Goal: Transaction & Acquisition: Purchase product/service

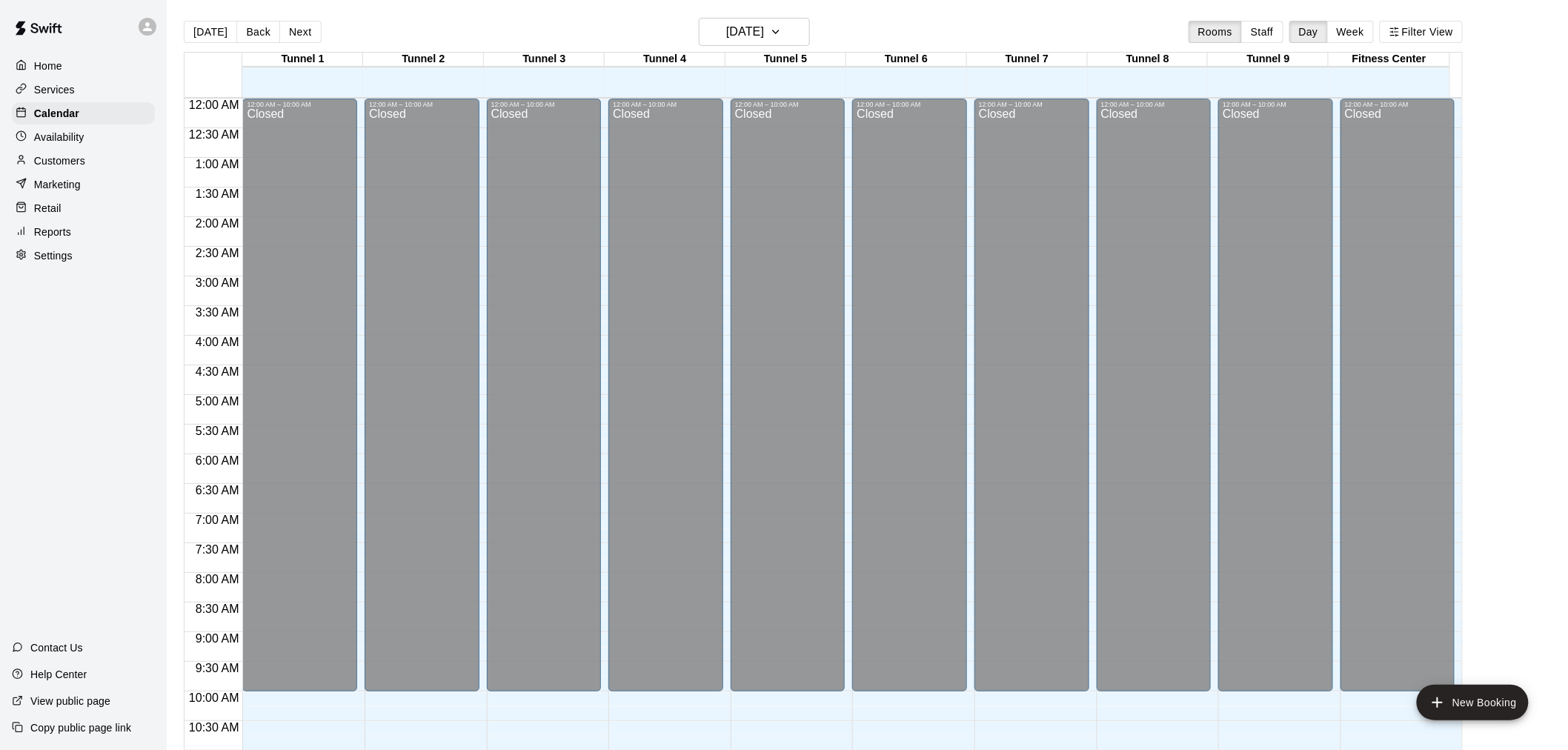
scroll to position [709, 0]
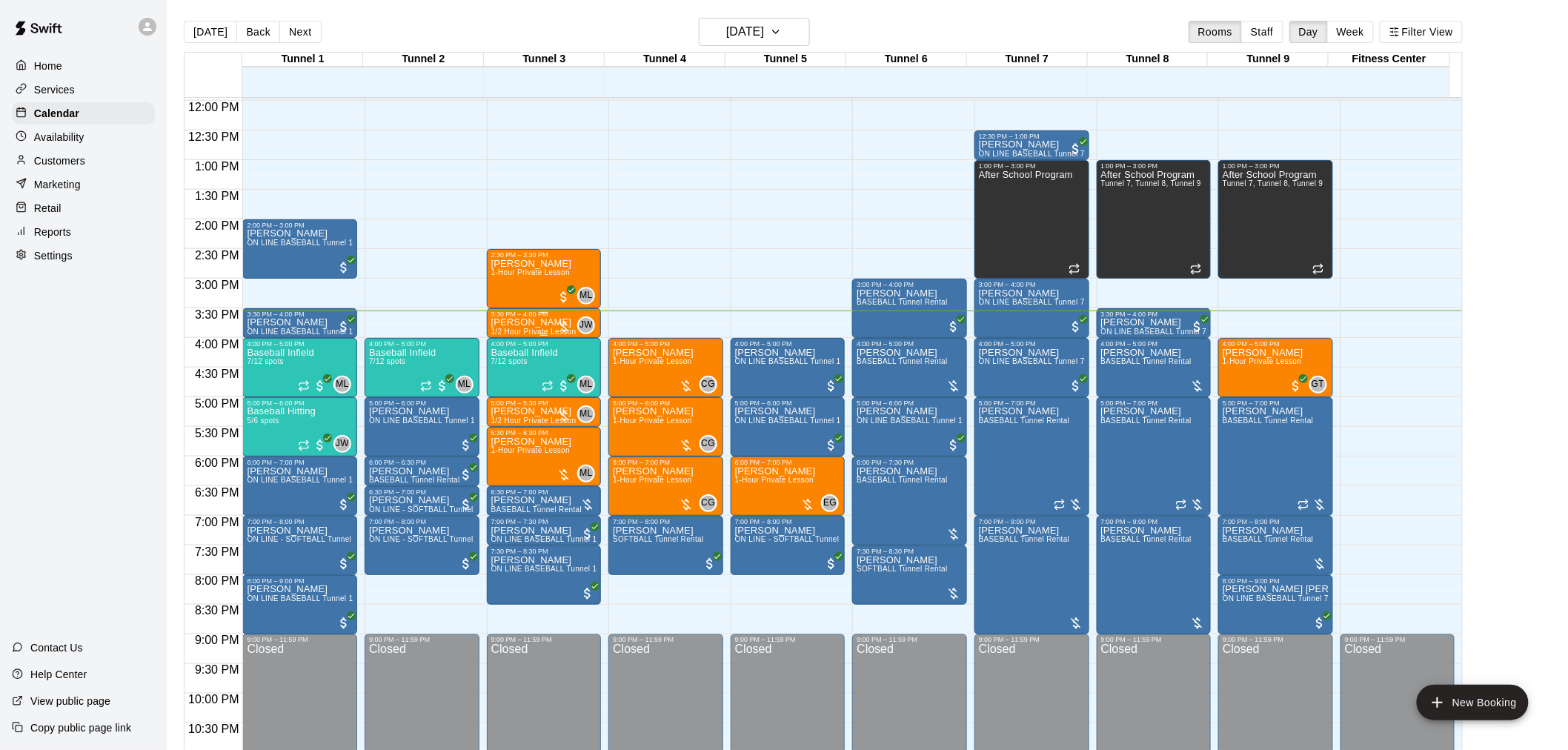
click at [534, 327] on div "[PERSON_NAME] 1/2 Hour Private Lesson" at bounding box center [534, 692] width 85 height 750
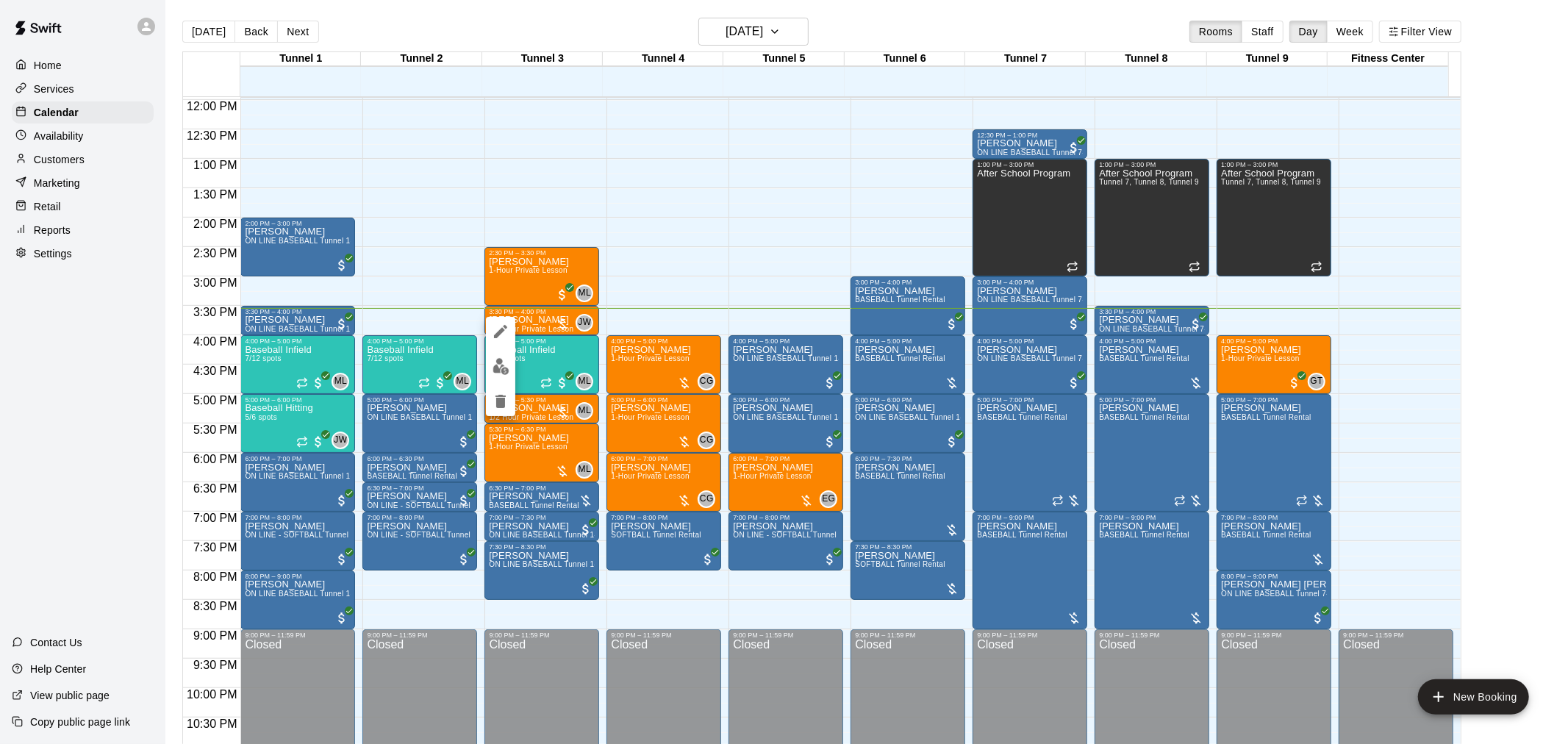
click at [490, 368] on button "edit" at bounding box center [501, 366] width 29 height 29
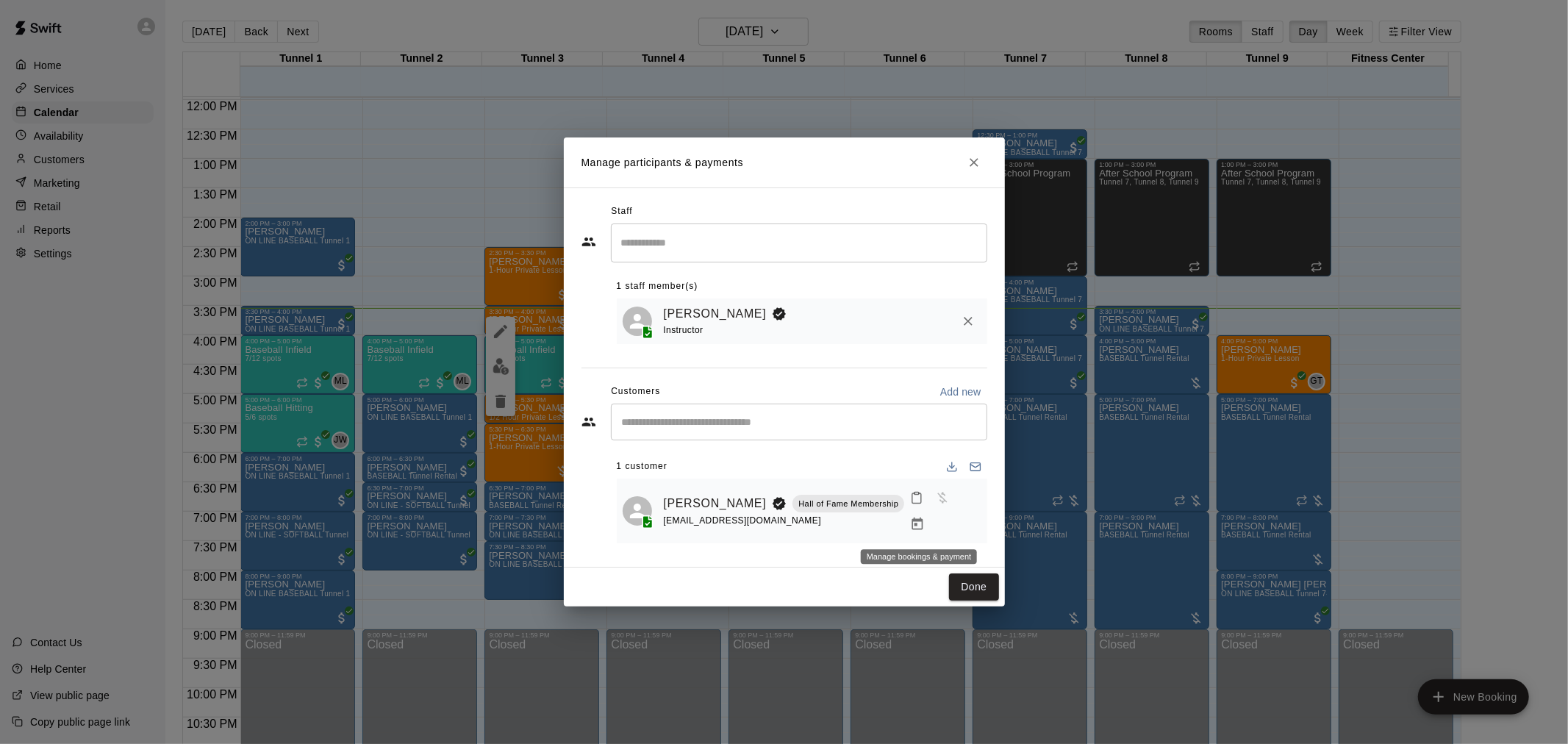
click at [914, 523] on icon "Manage bookings & payment" at bounding box center [918, 523] width 11 height 12
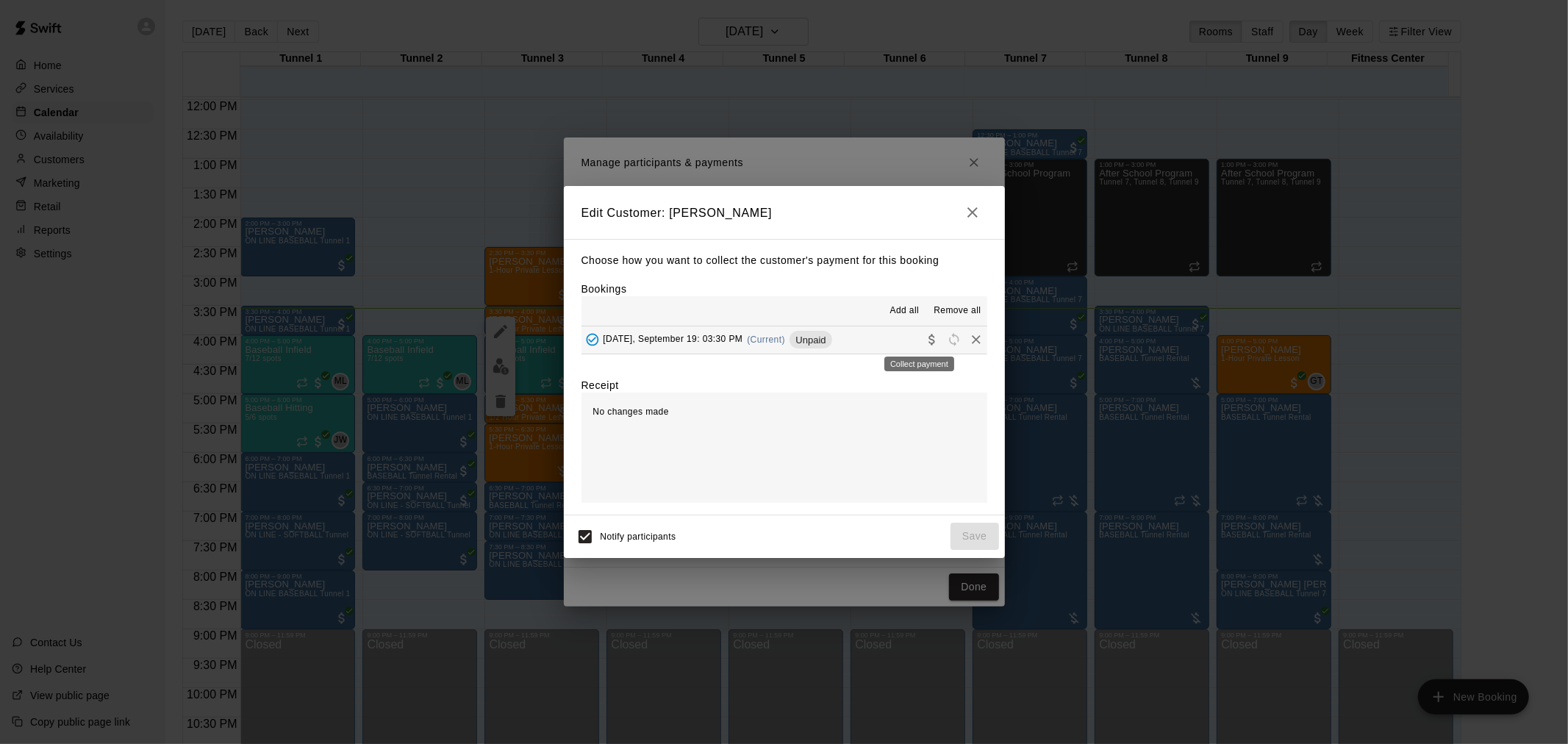
click at [929, 341] on icon "Collect payment" at bounding box center [931, 339] width 6 height 11
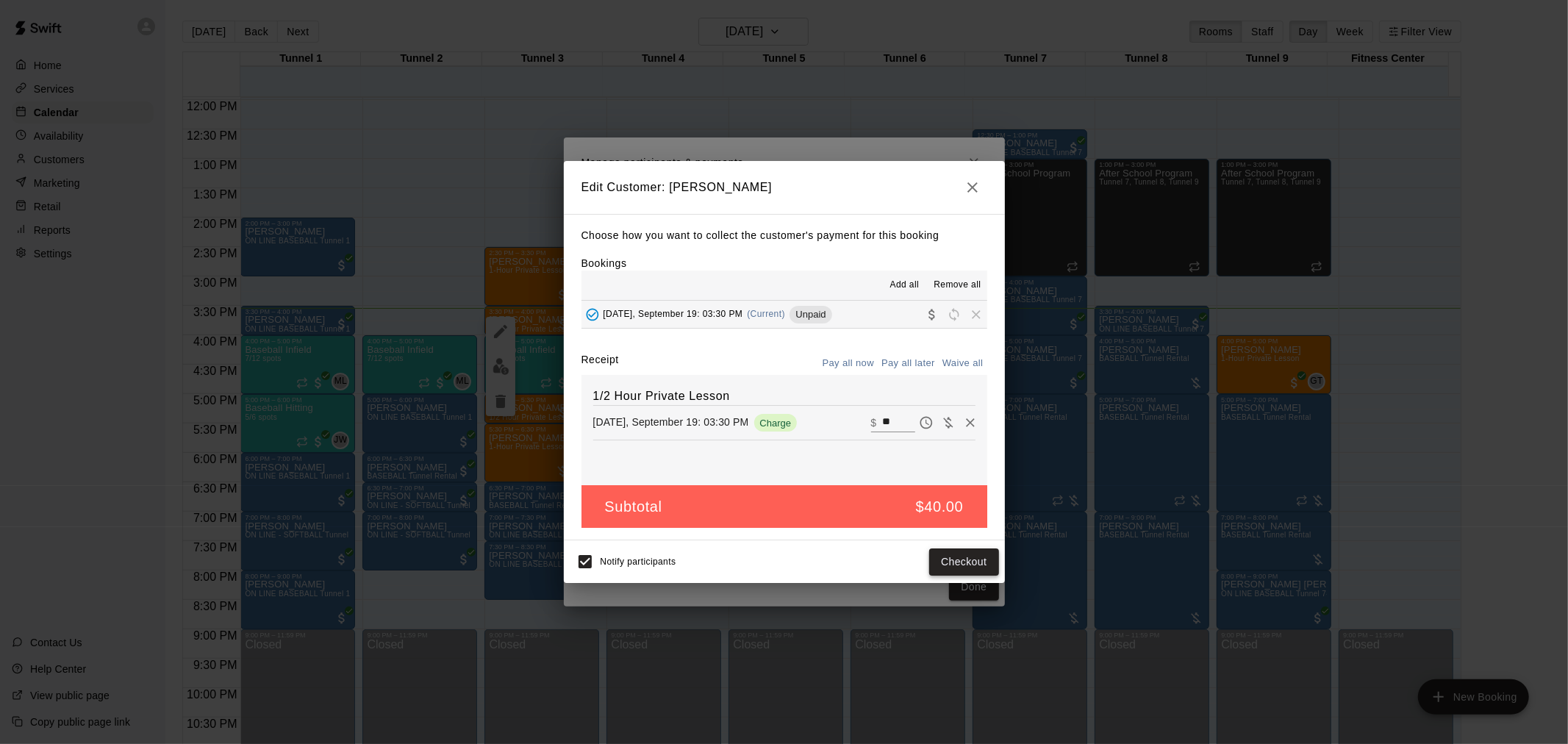
click at [991, 555] on button "Checkout" at bounding box center [963, 561] width 69 height 27
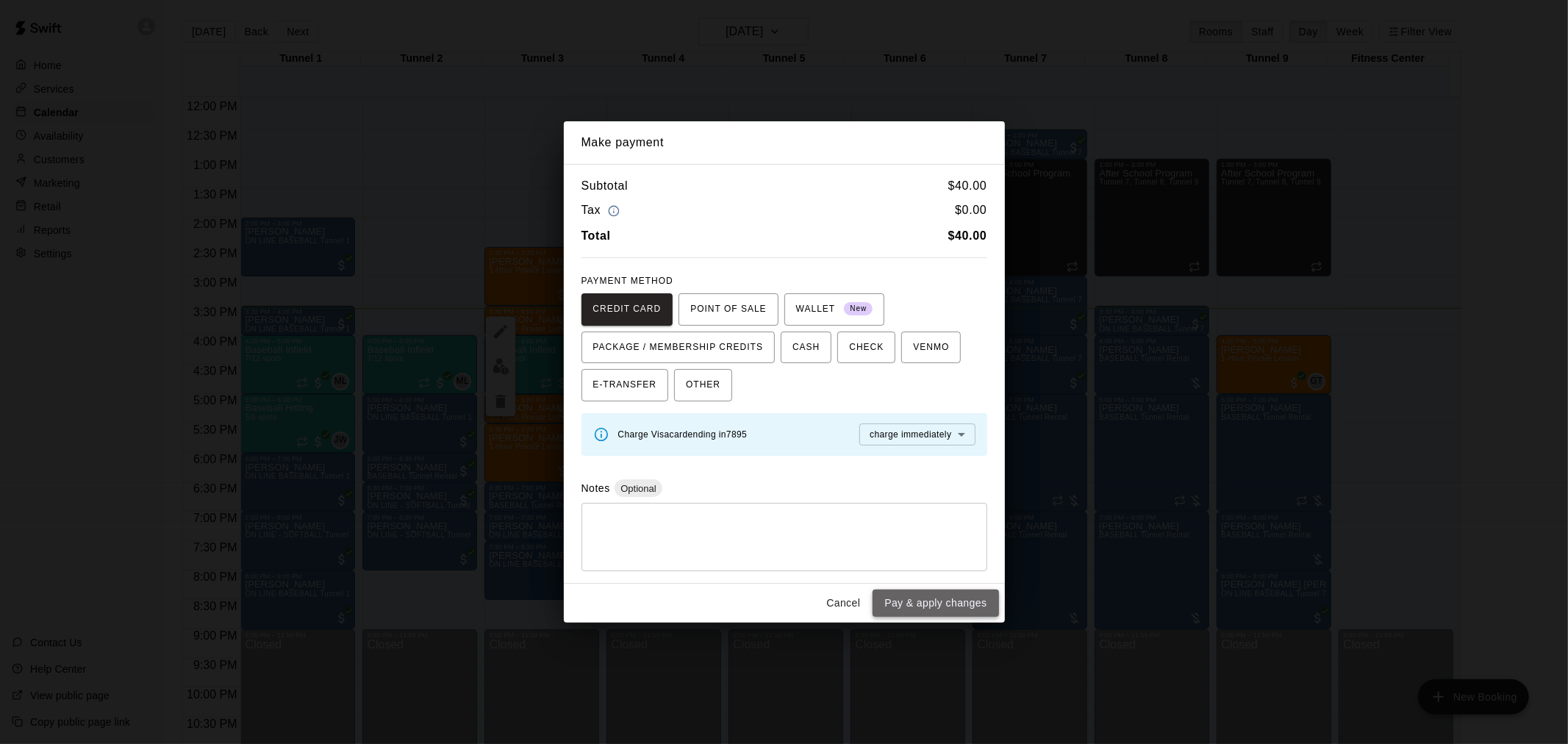
click at [966, 606] on button "Pay & apply changes" at bounding box center [936, 603] width 126 height 27
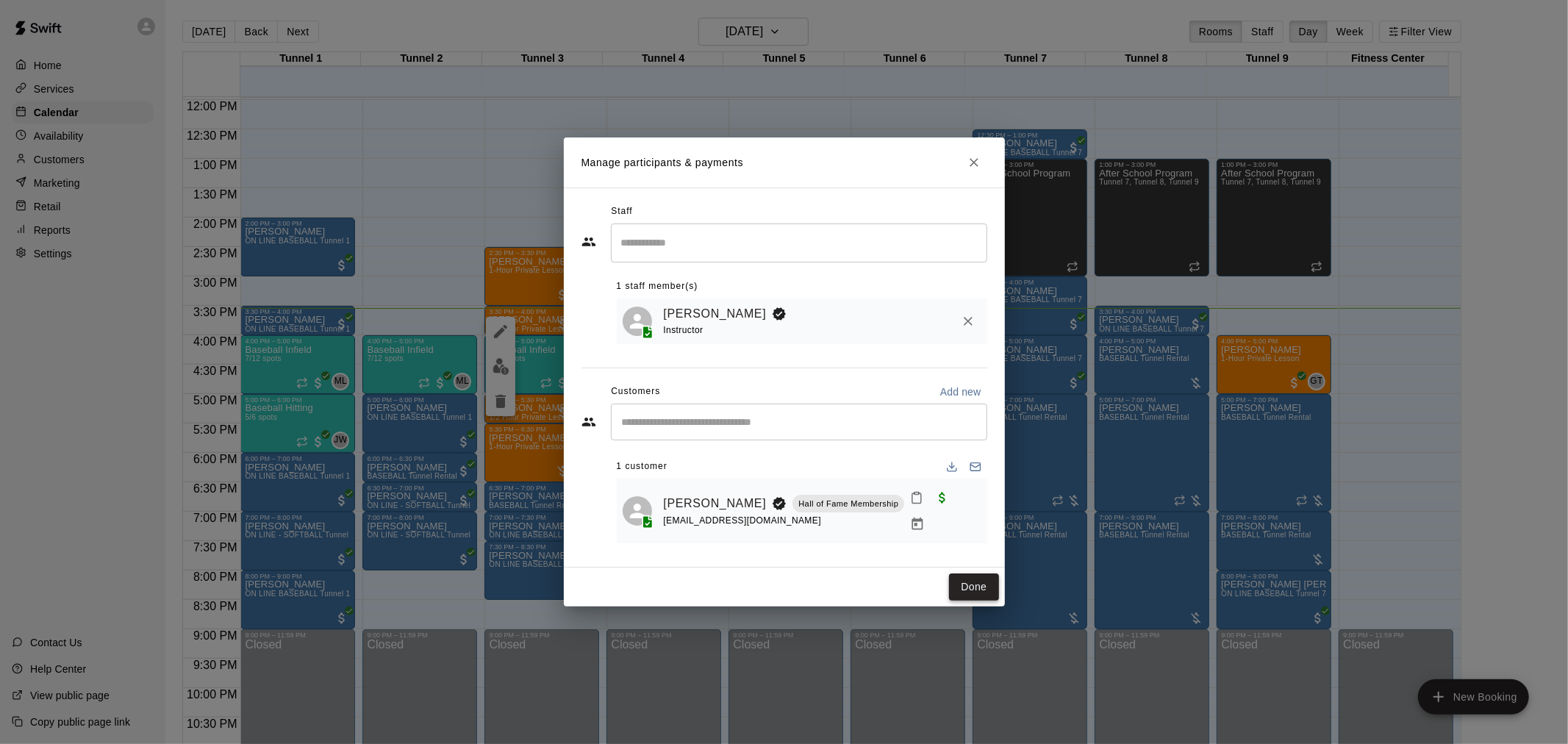
click at [983, 596] on button "Done" at bounding box center [974, 586] width 49 height 27
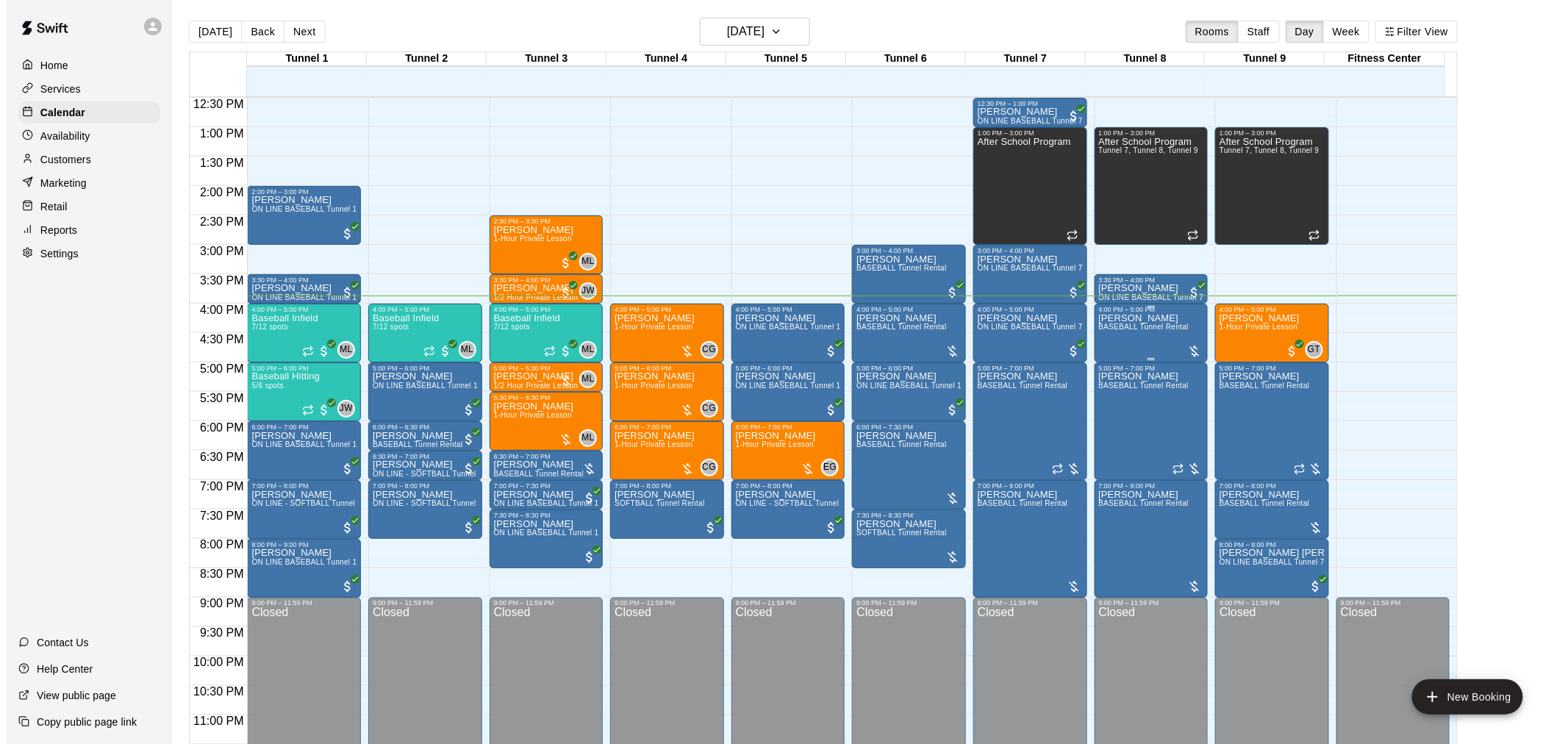
scroll to position [747, 0]
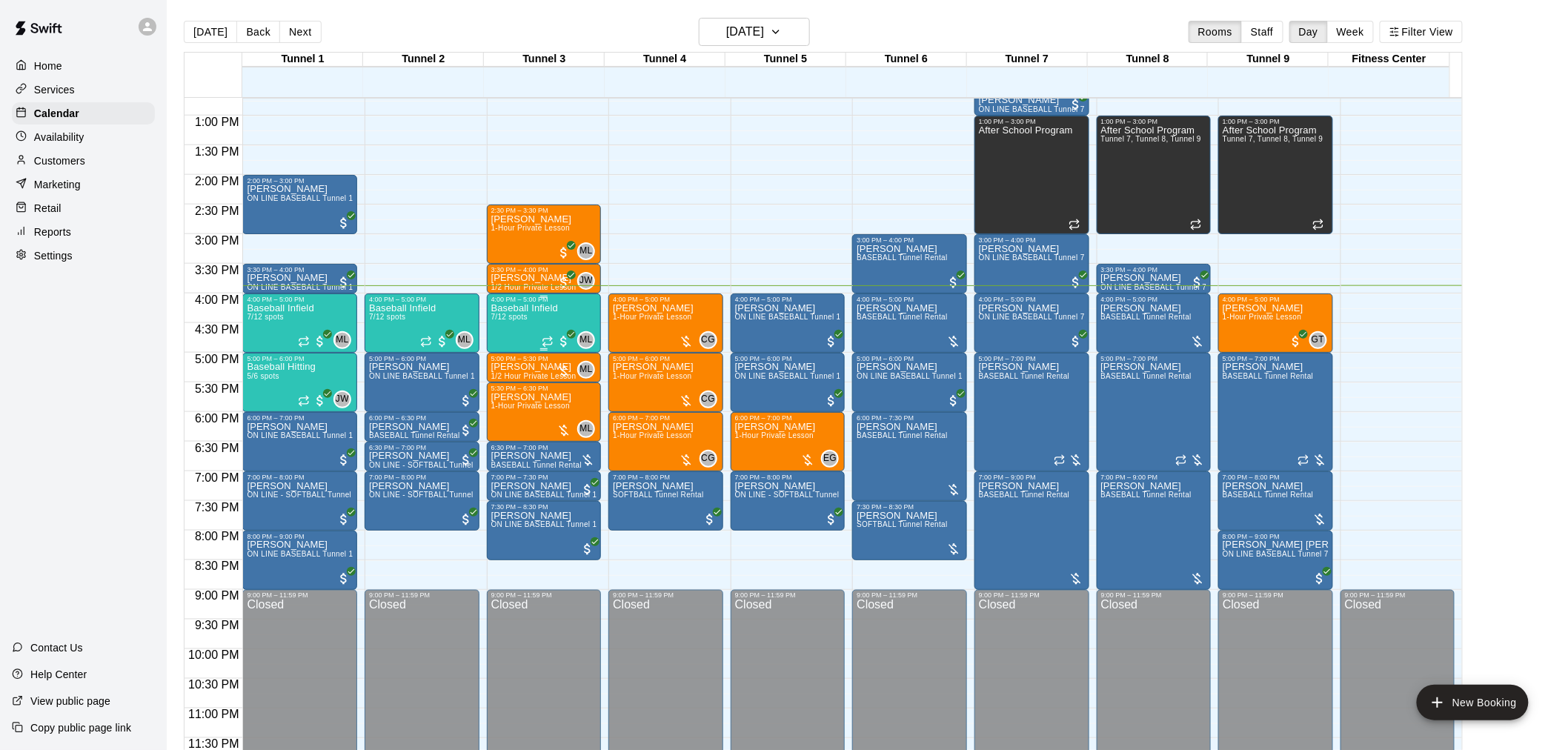
click at [562, 328] on div "Baseball Infield 7/12 spots ML 0" at bounding box center [544, 678] width 106 height 750
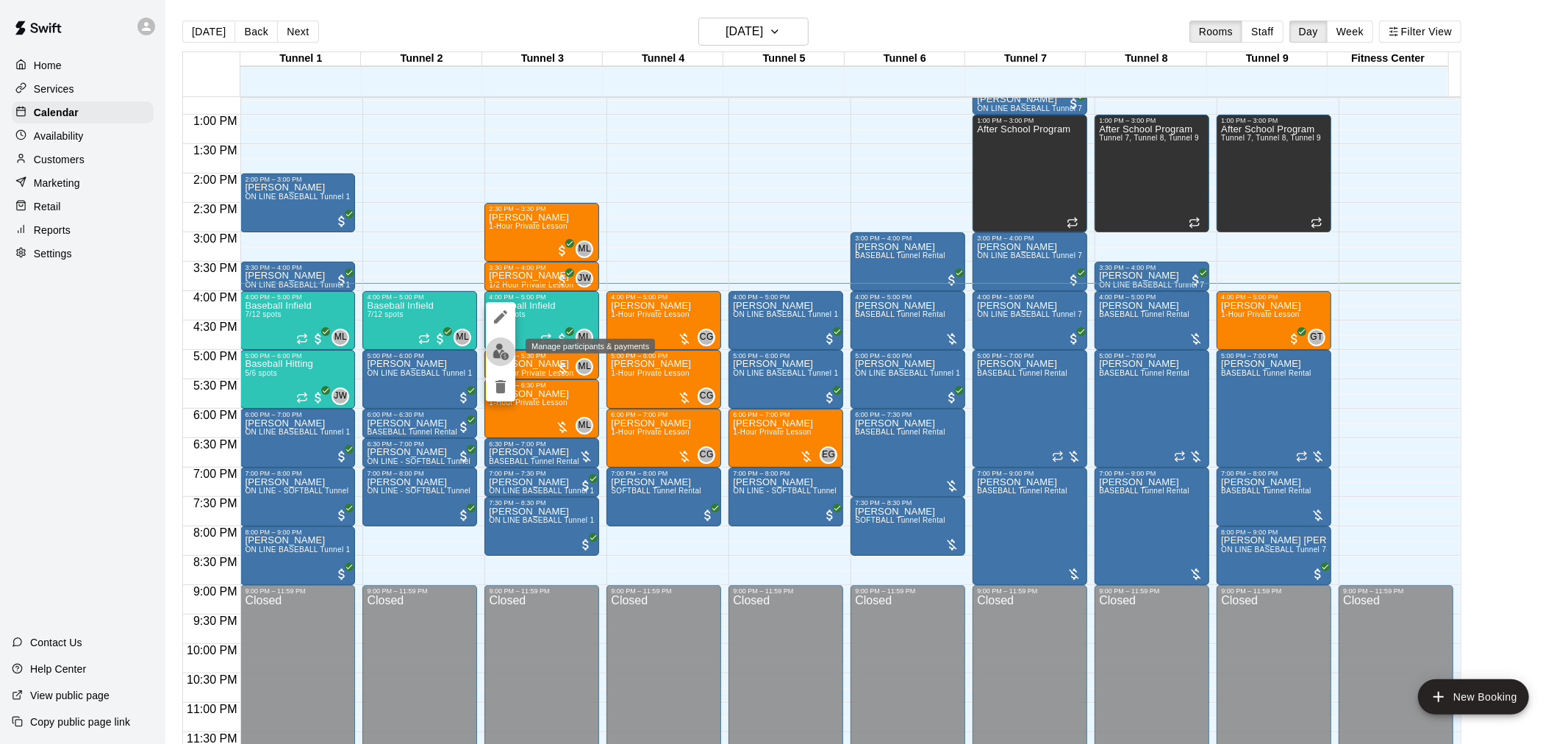
click at [507, 357] on img "edit" at bounding box center [501, 351] width 17 height 17
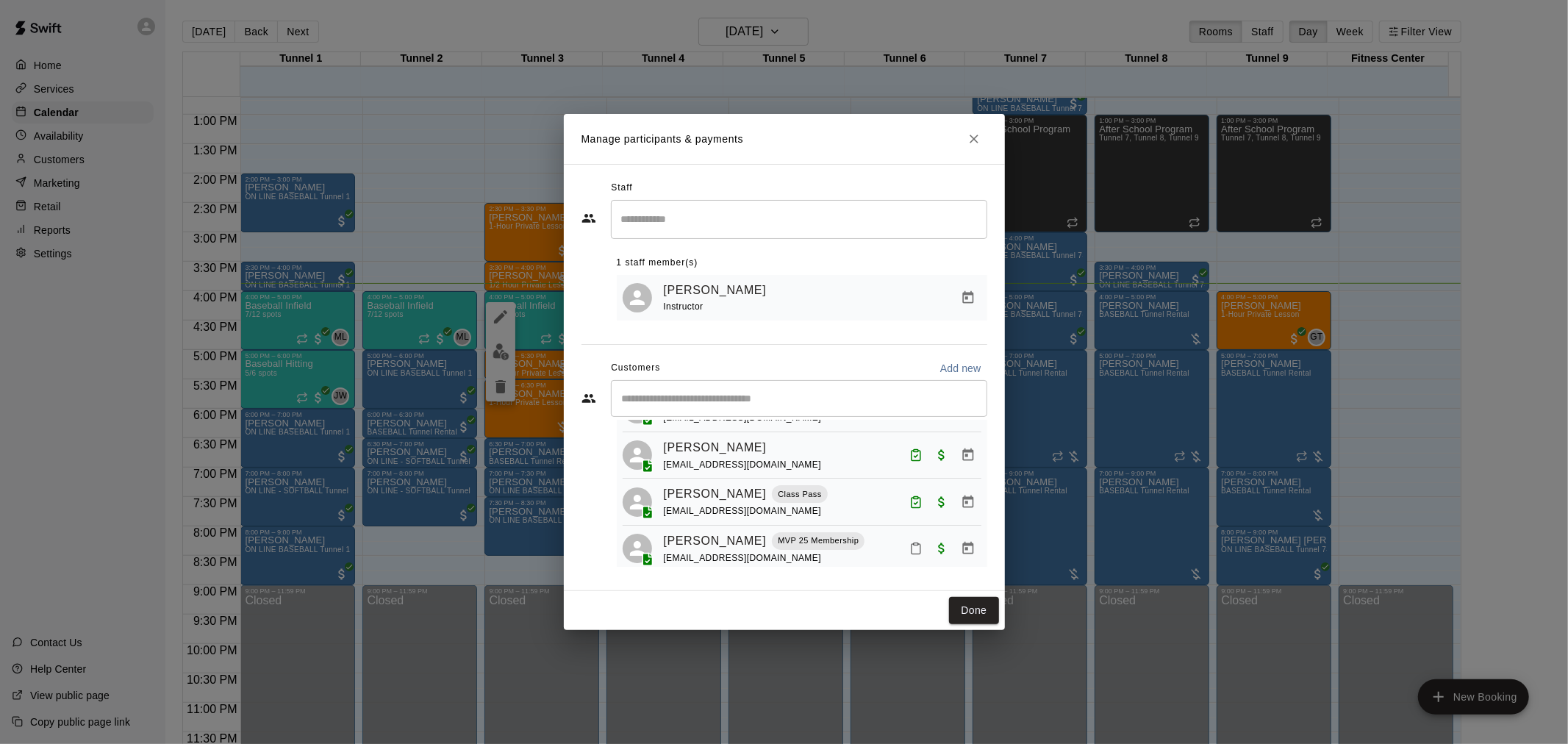
scroll to position [238, 0]
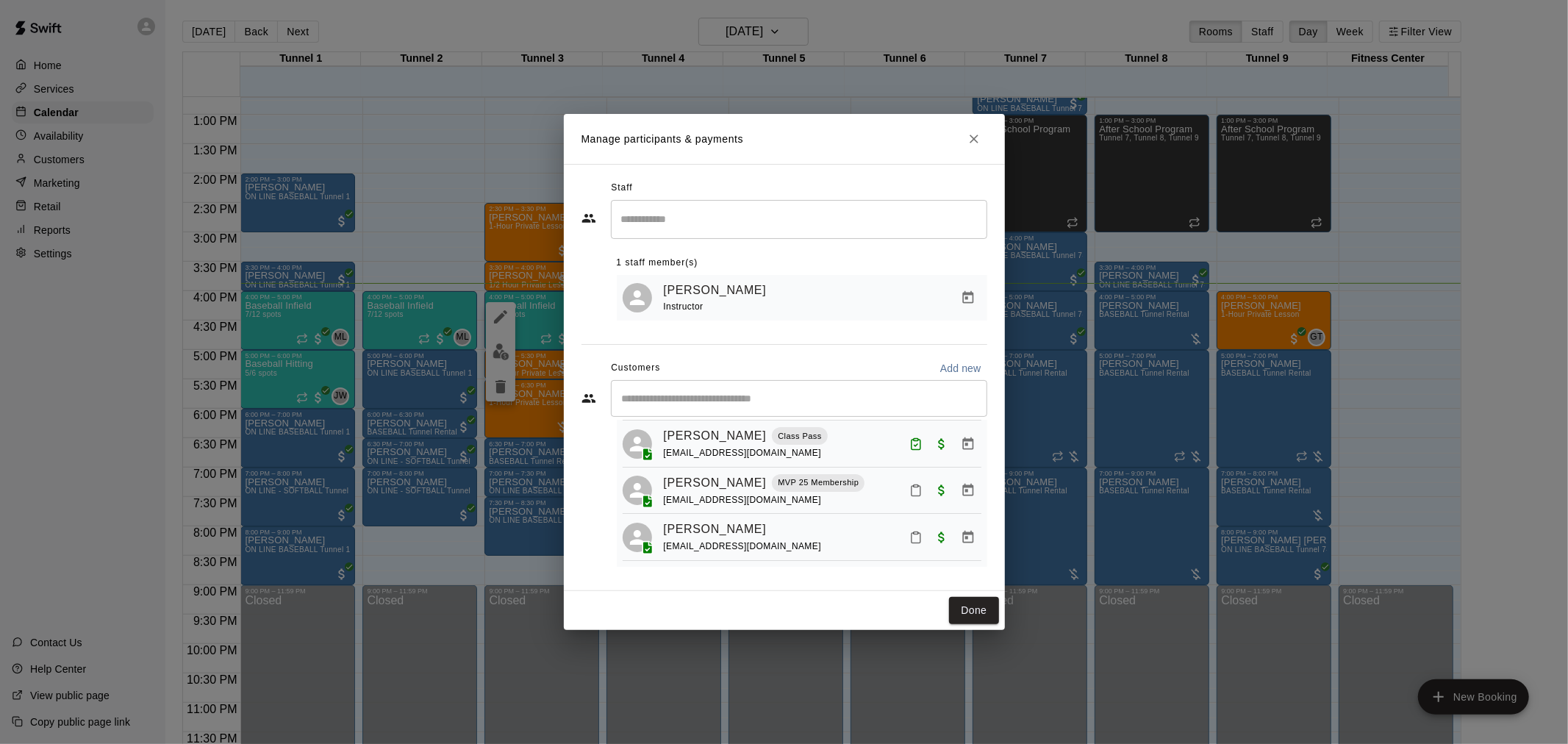
click at [909, 487] on icon "Mark attendance" at bounding box center [916, 490] width 13 height 13
click at [940, 479] on div at bounding box center [784, 372] width 1568 height 744
click at [904, 491] on button "Mark attendance" at bounding box center [916, 490] width 25 height 25
click at [914, 488] on icon at bounding box center [921, 488] width 13 height 13
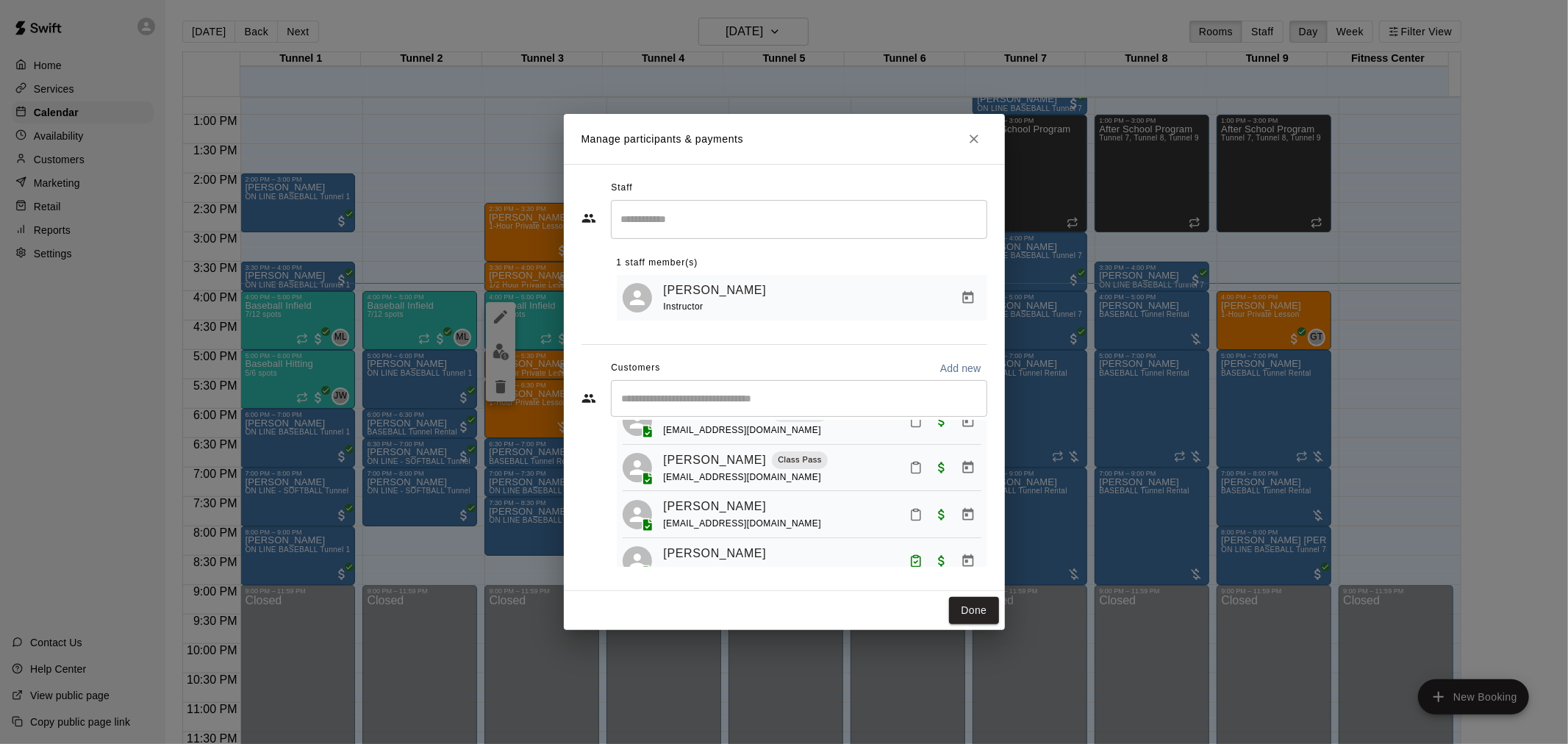
scroll to position [82, 0]
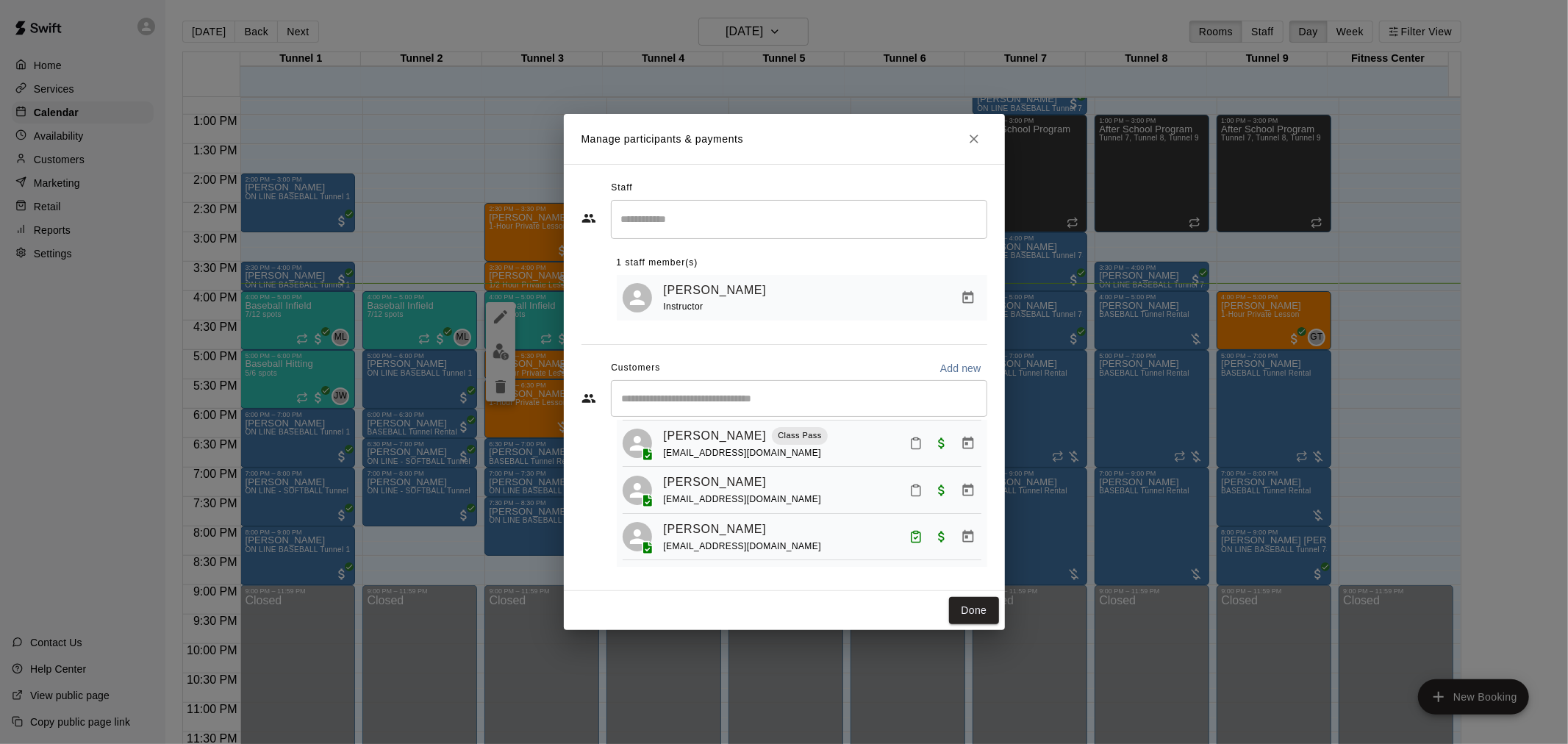
click at [909, 497] on icon "Mark attendance" at bounding box center [916, 490] width 13 height 13
click at [929, 497] on icon at bounding box center [927, 503] width 13 height 13
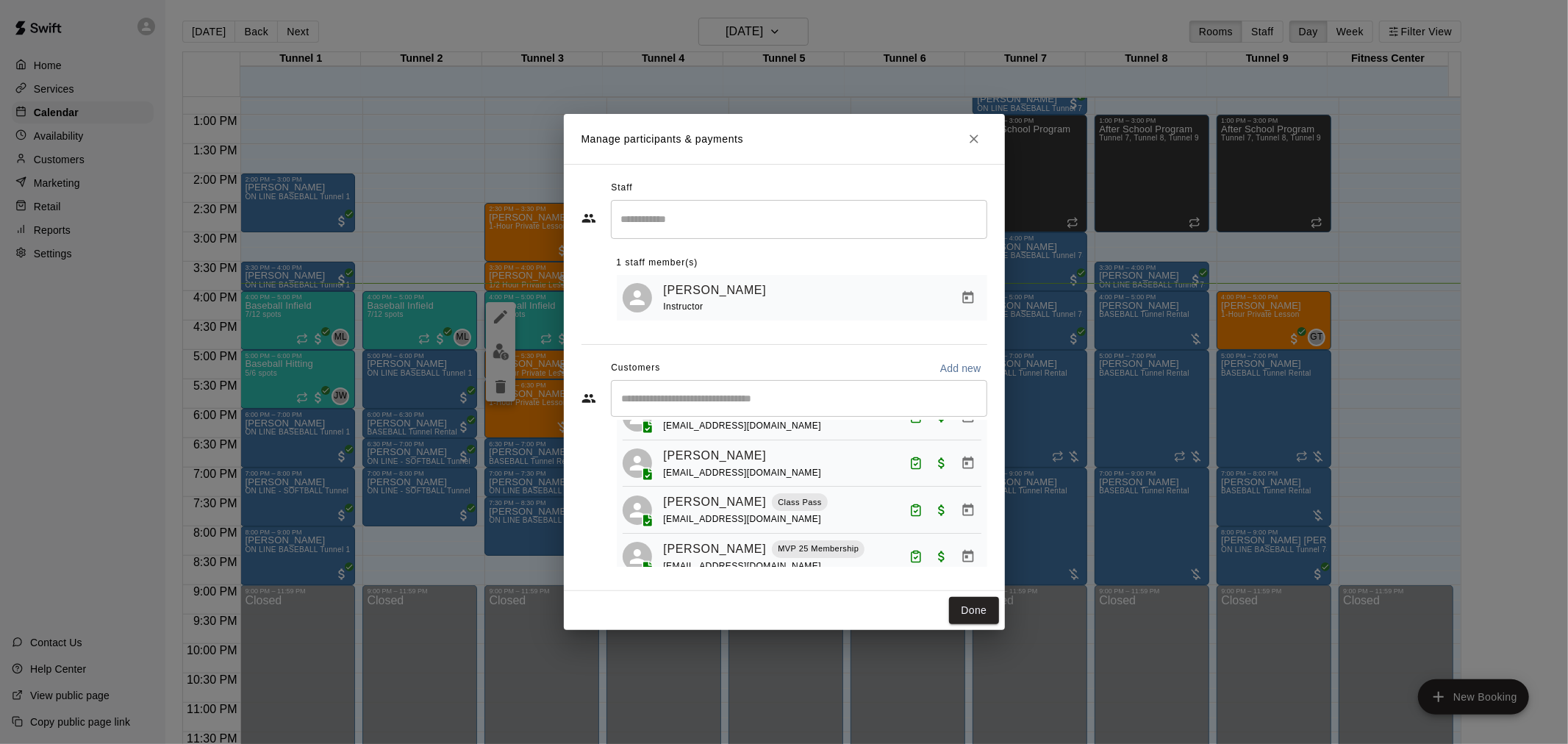
scroll to position [76, 0]
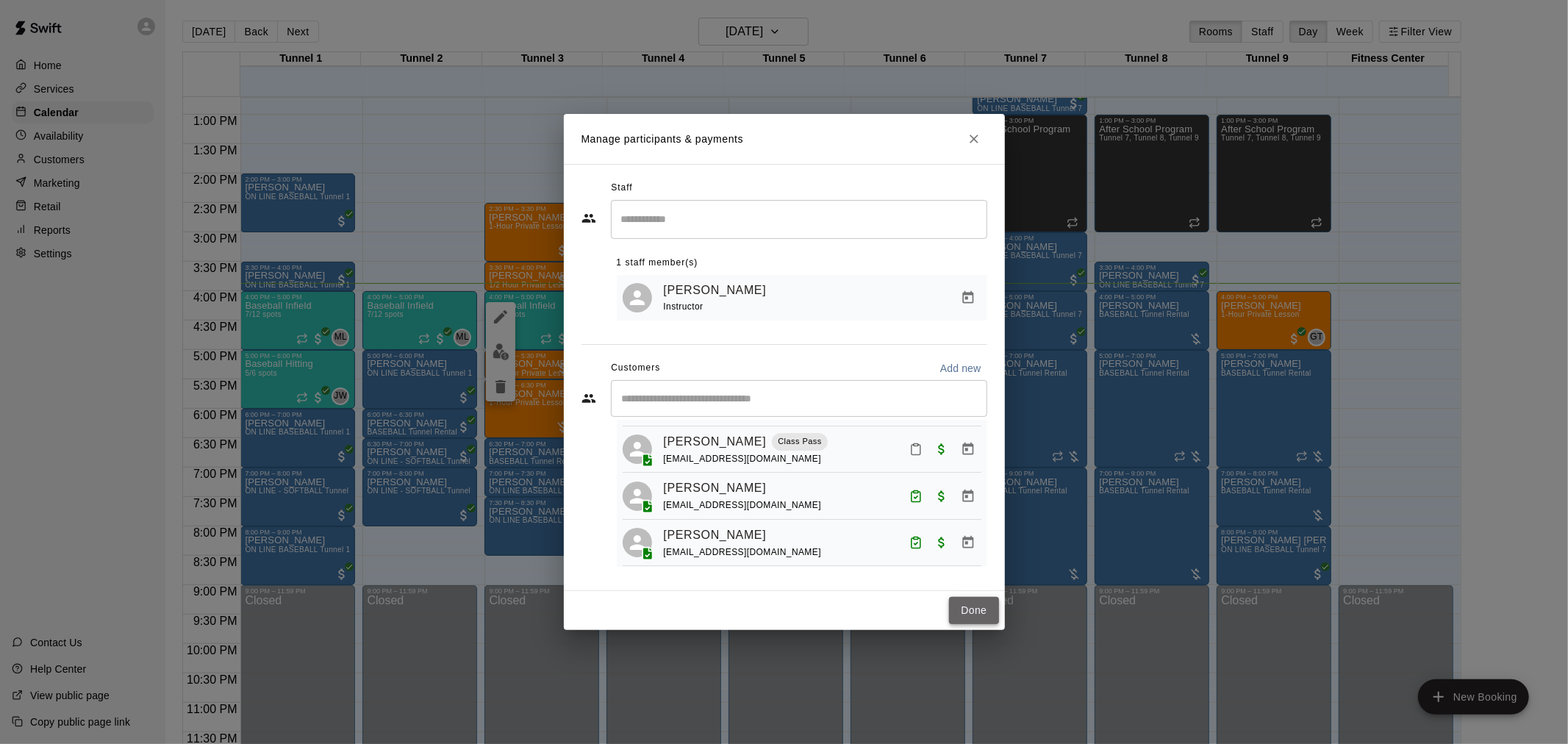
click at [968, 612] on button "Done" at bounding box center [974, 610] width 49 height 27
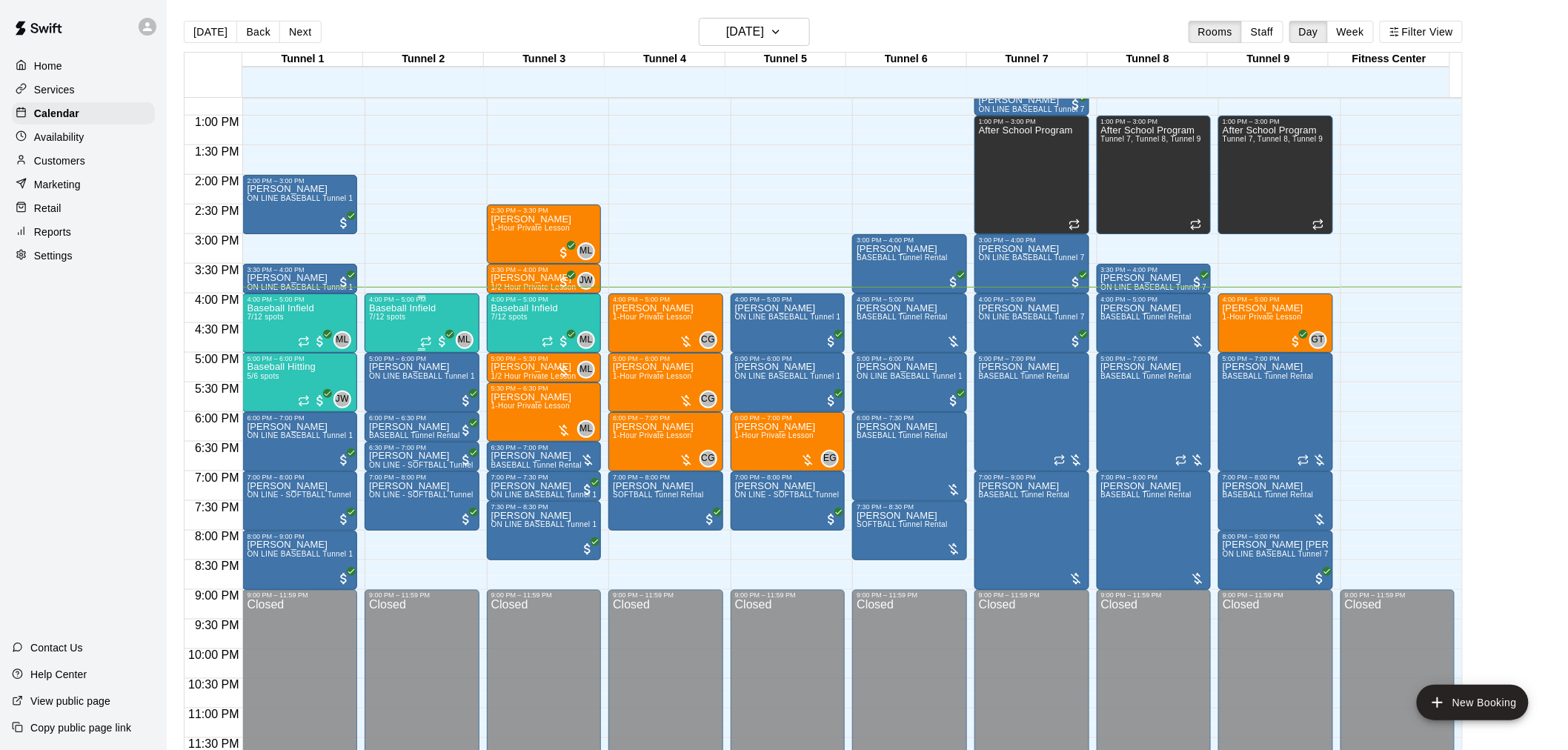
click at [446, 322] on div "Baseball Infield 7/12 spots ML 0" at bounding box center [422, 678] width 106 height 750
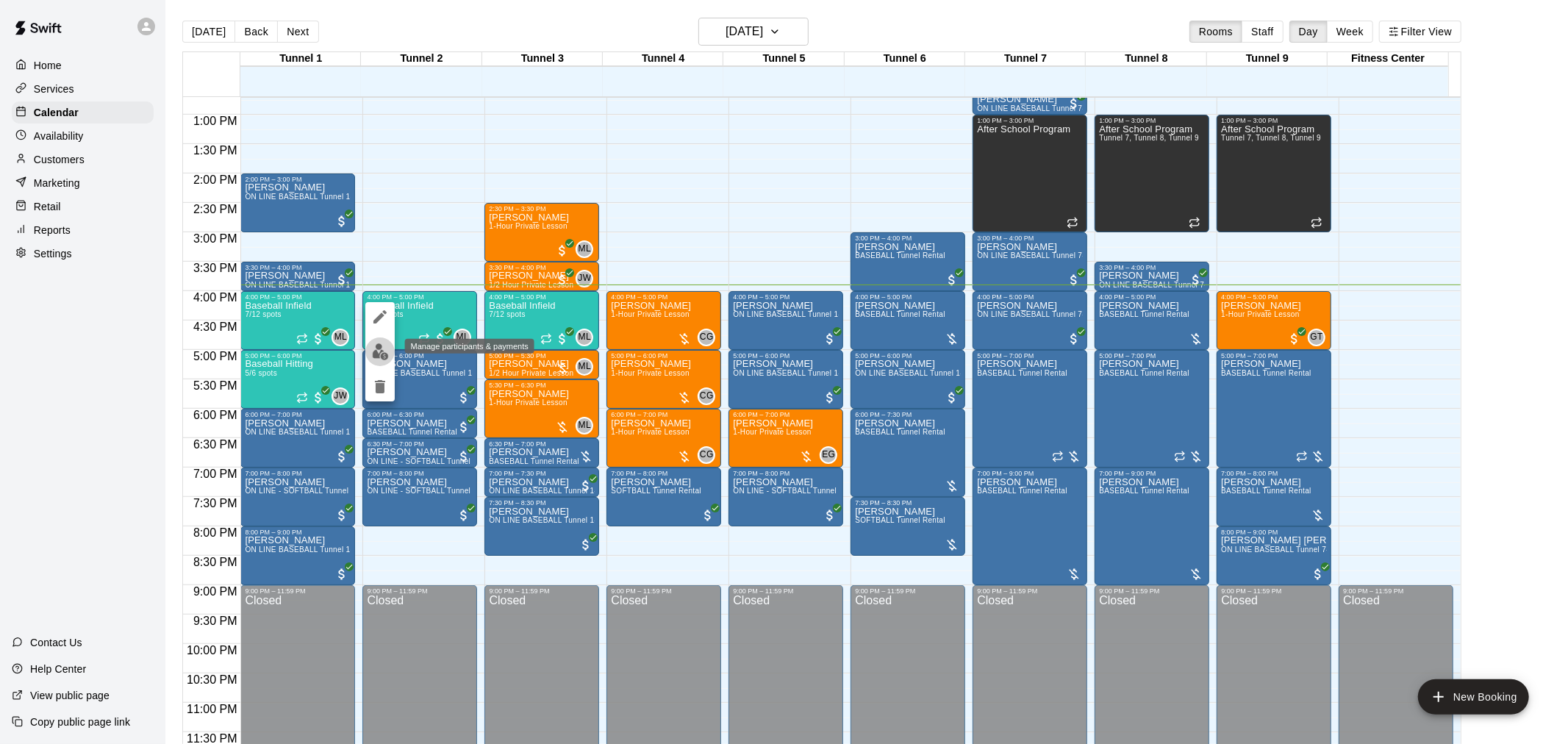
click at [379, 351] on img "edit" at bounding box center [380, 351] width 17 height 17
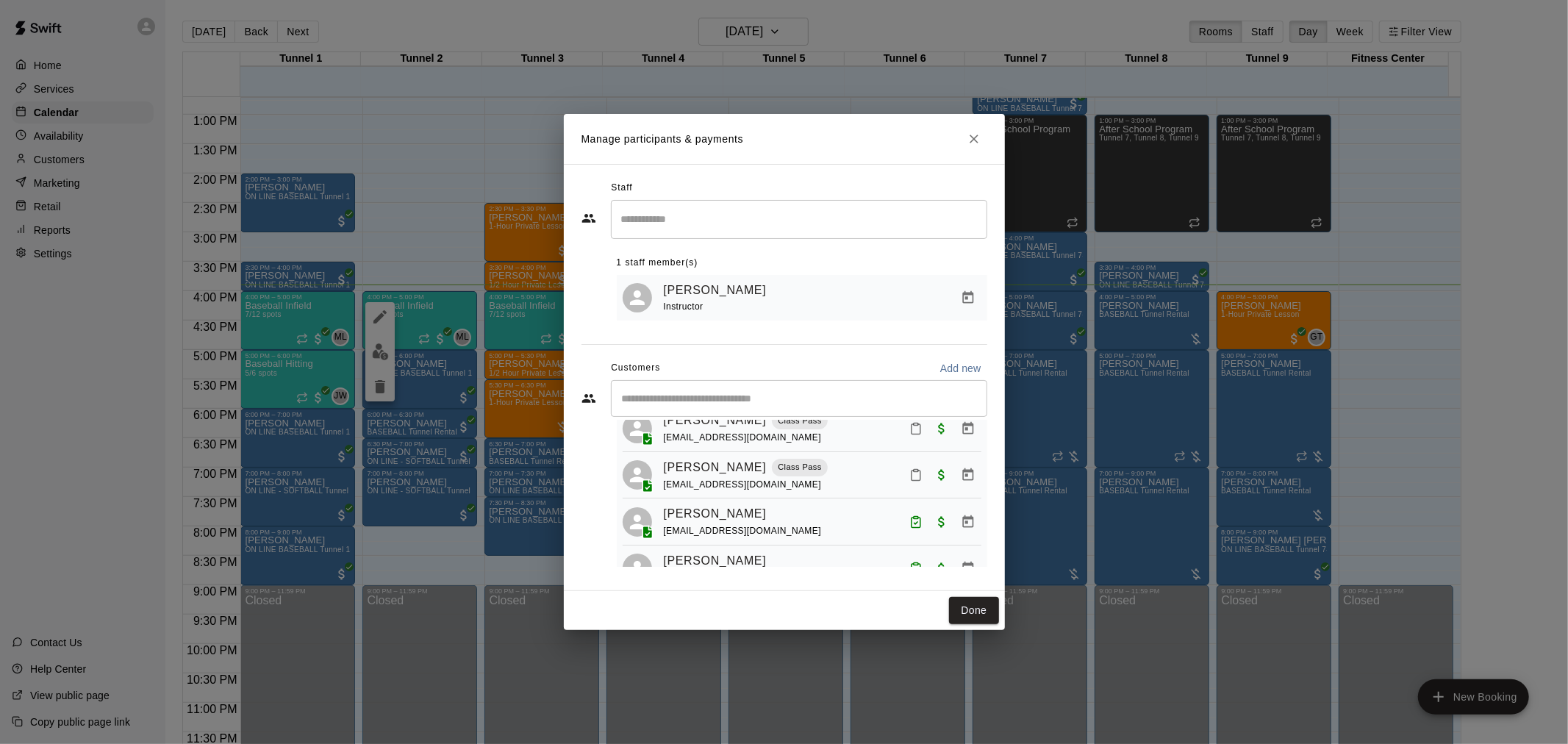
scroll to position [82, 0]
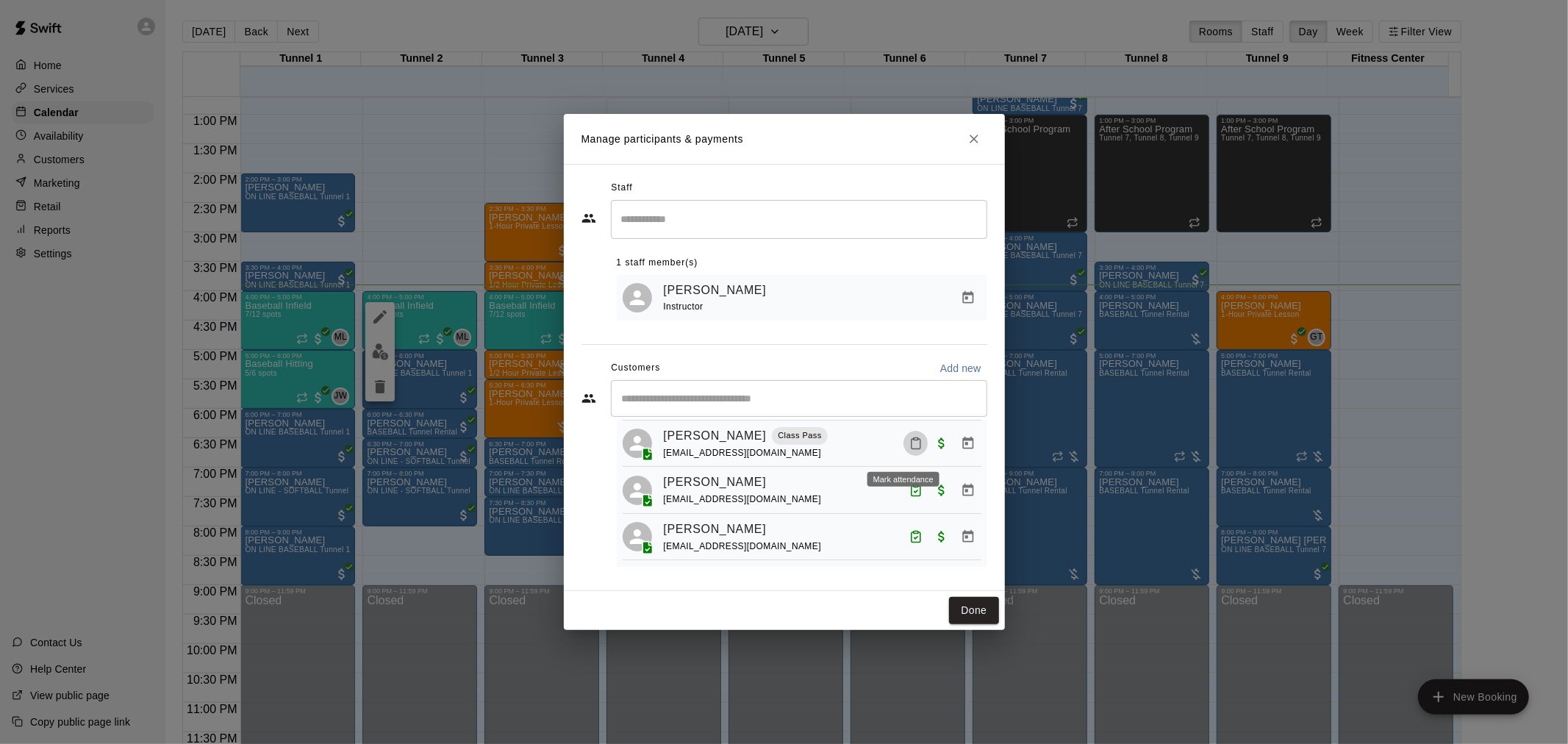
click at [909, 443] on icon "Mark attendance" at bounding box center [916, 443] width 13 height 13
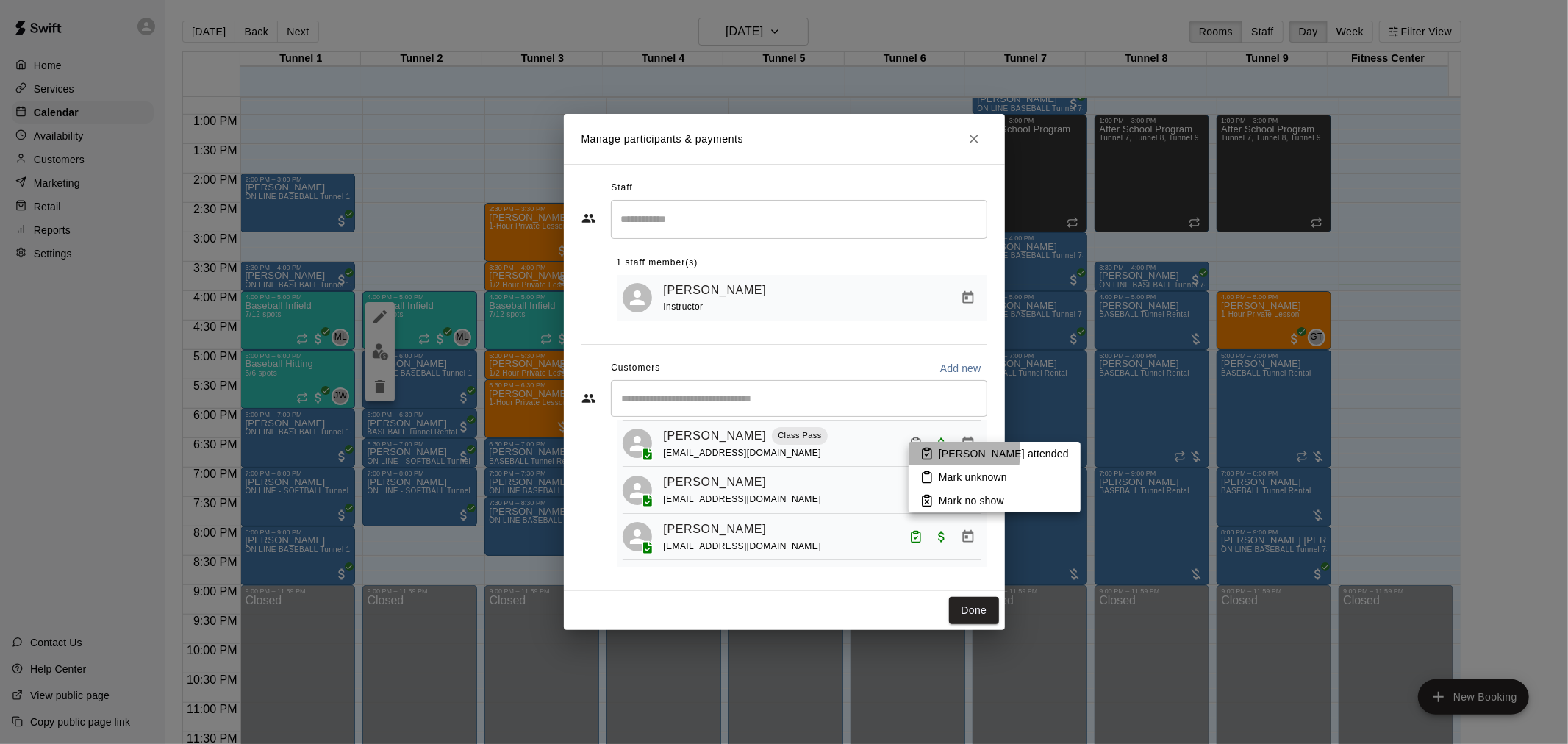
click at [923, 452] on icon at bounding box center [927, 453] width 13 height 13
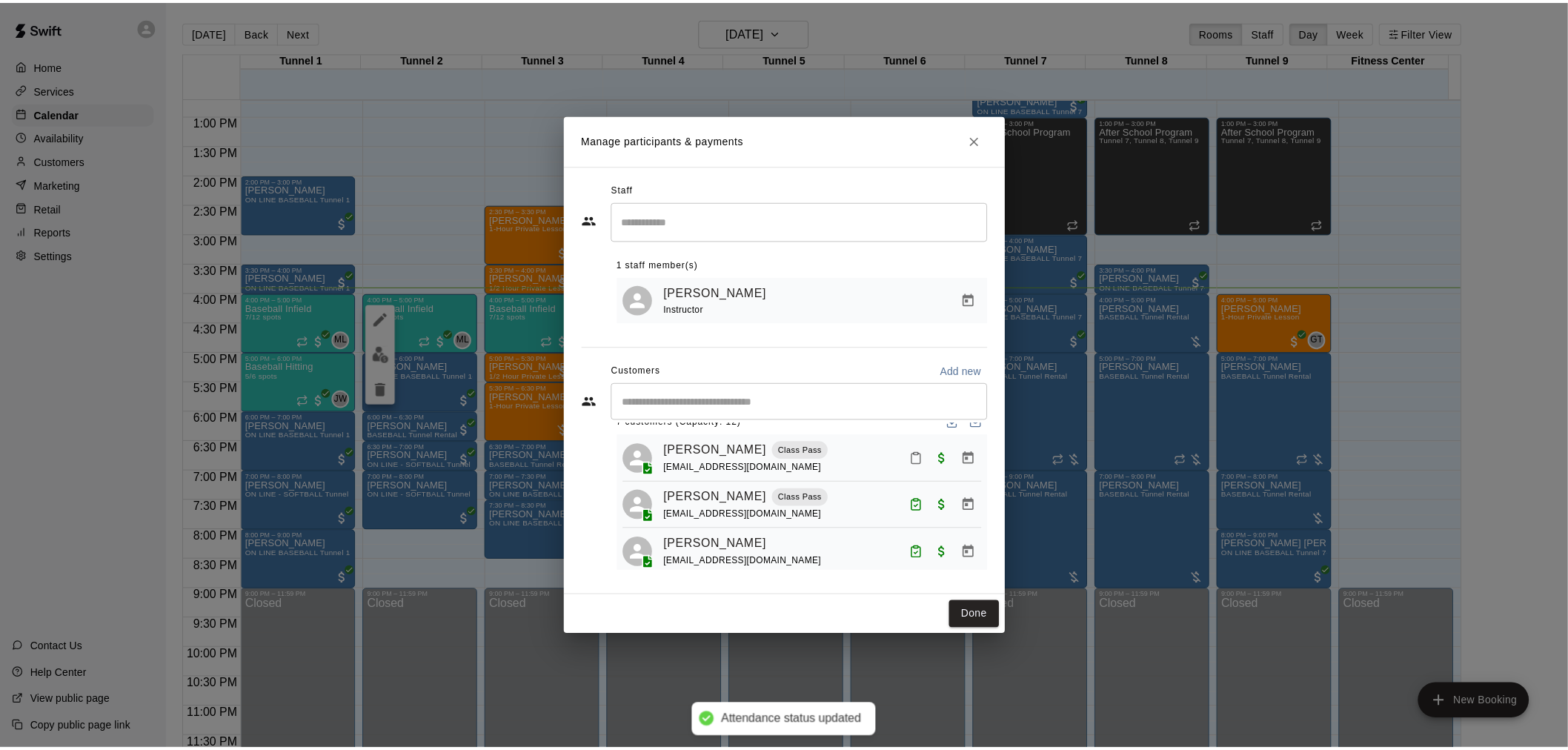
scroll to position [0, 0]
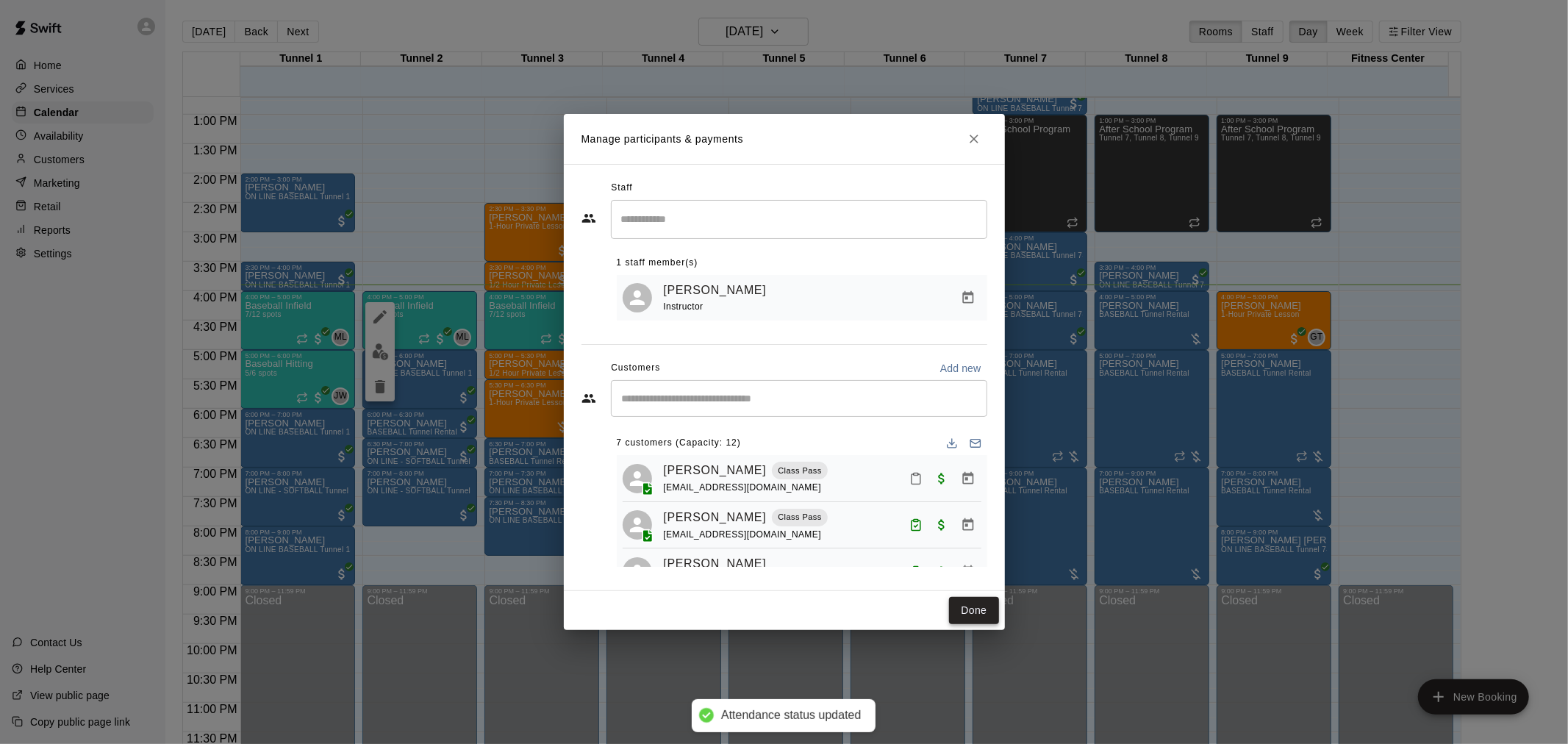
click at [987, 607] on button "Done" at bounding box center [974, 610] width 49 height 27
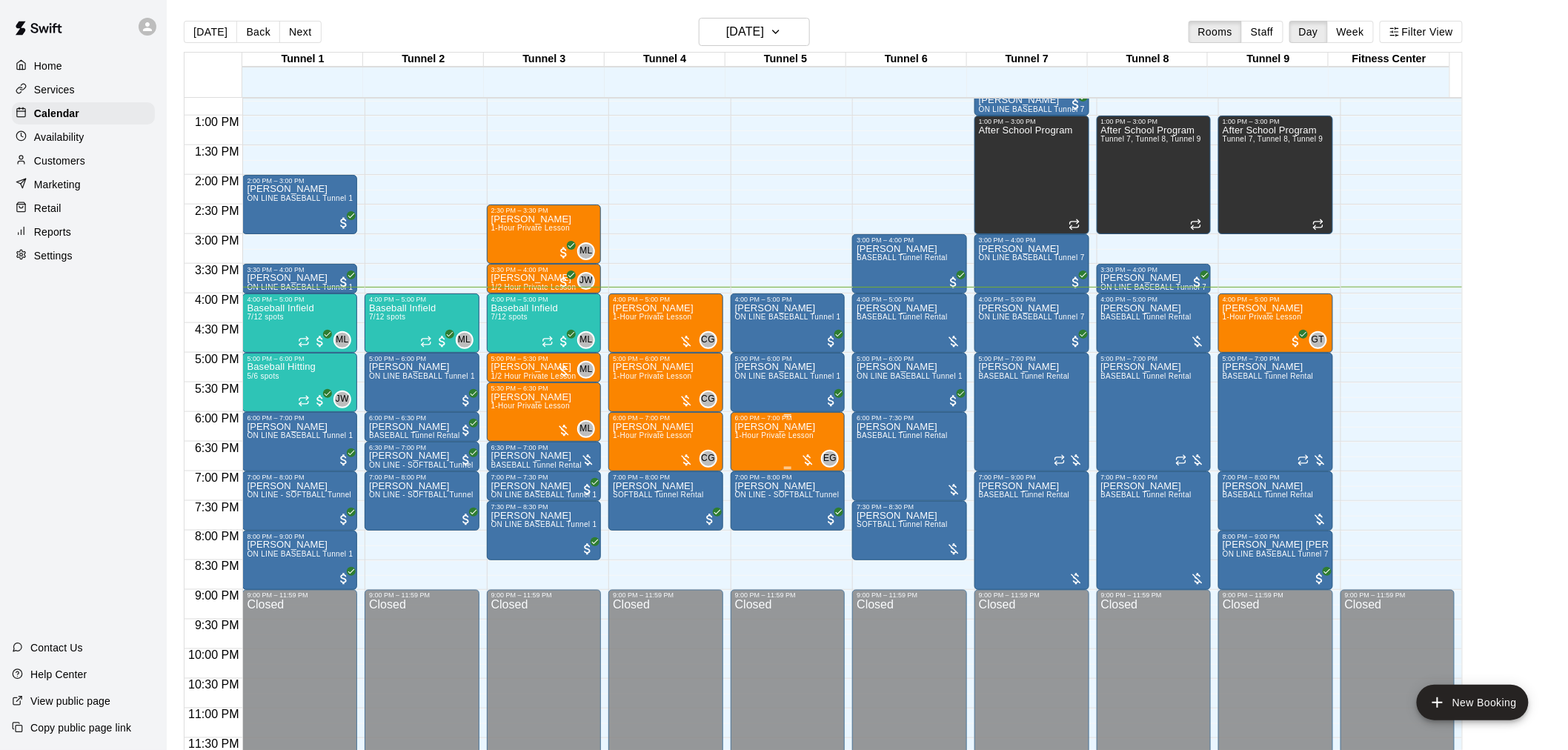
scroll to position [671, 0]
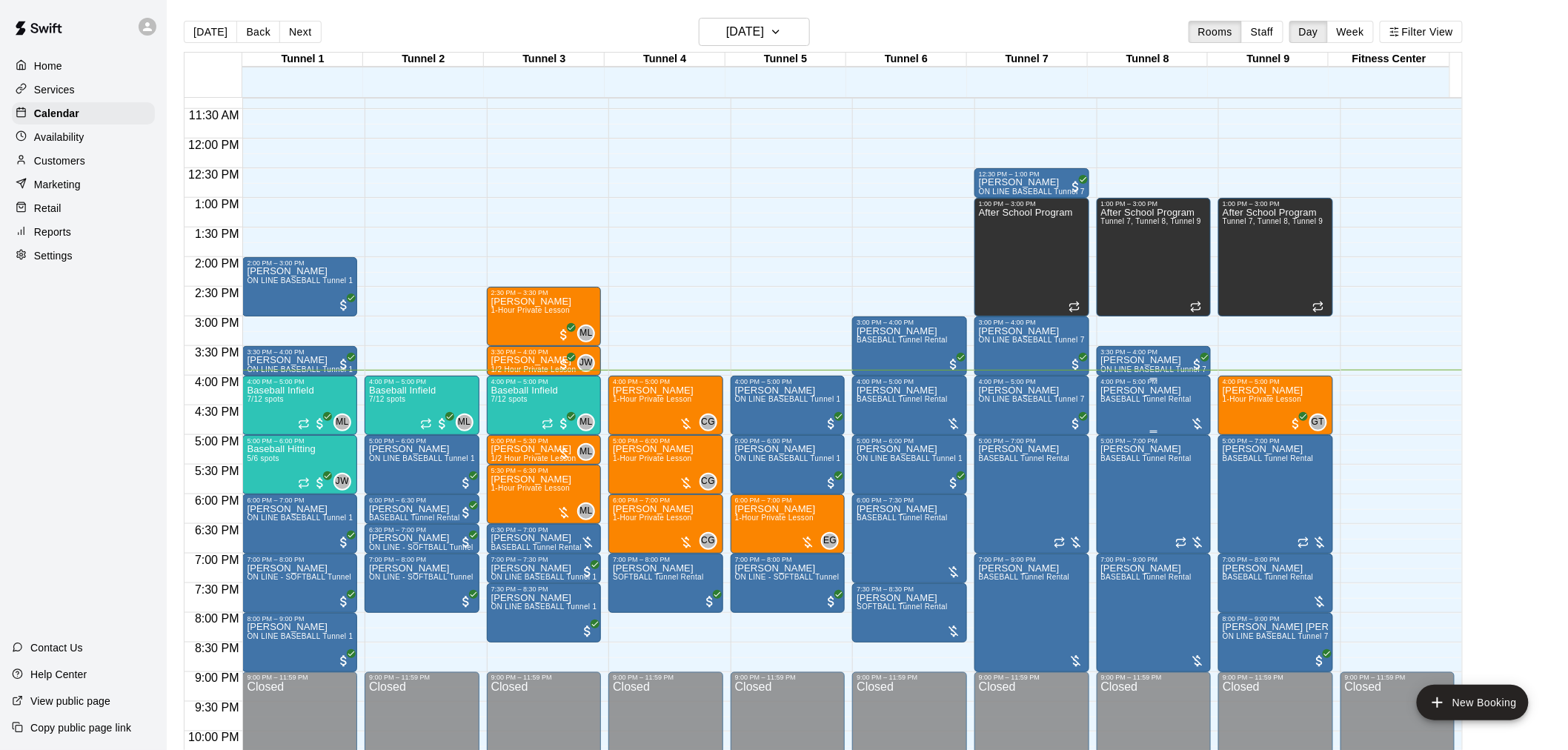
click at [1178, 413] on div "[PERSON_NAME] BASEBALL Tunnel Rental" at bounding box center [1146, 760] width 91 height 750
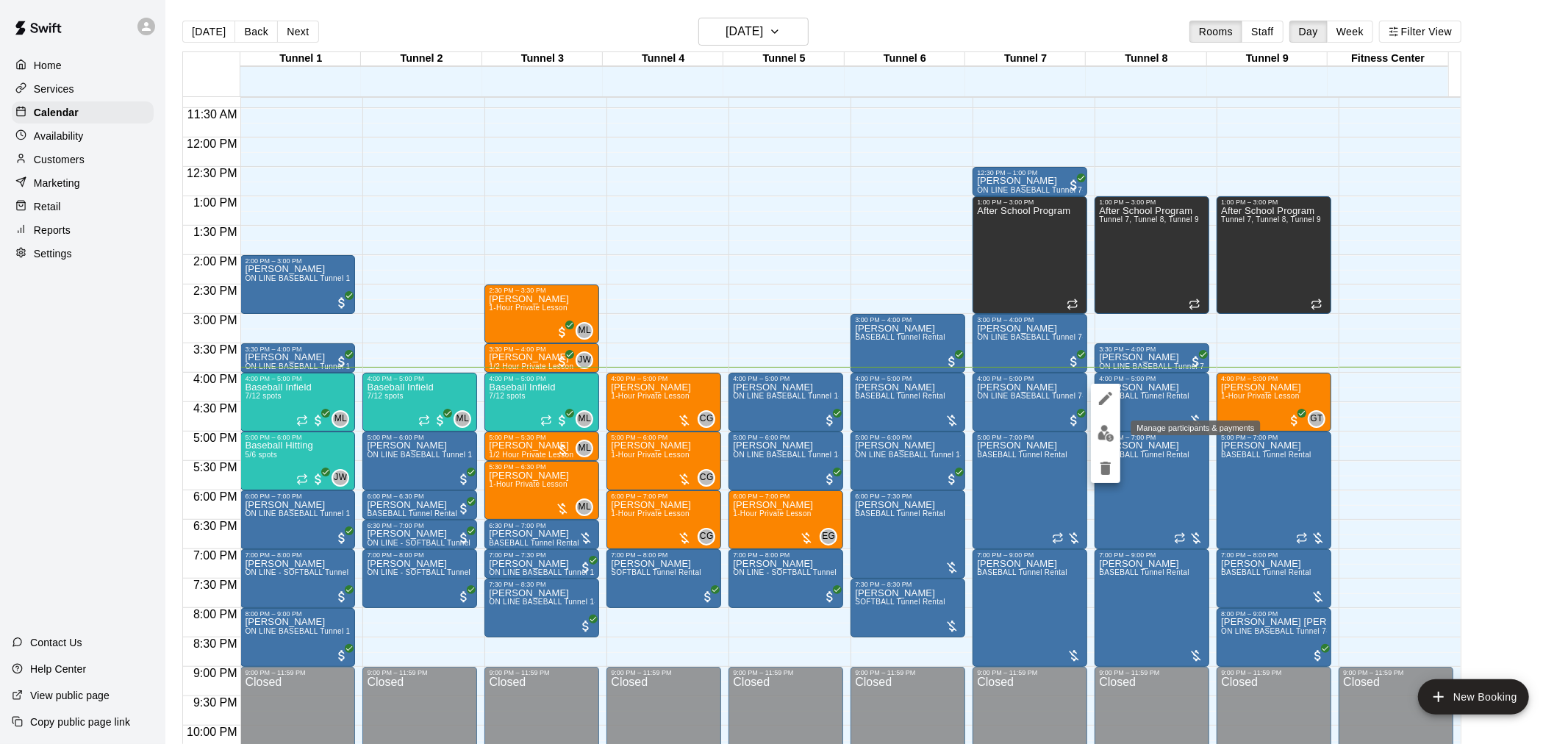
click at [1110, 437] on img "edit" at bounding box center [1106, 433] width 17 height 17
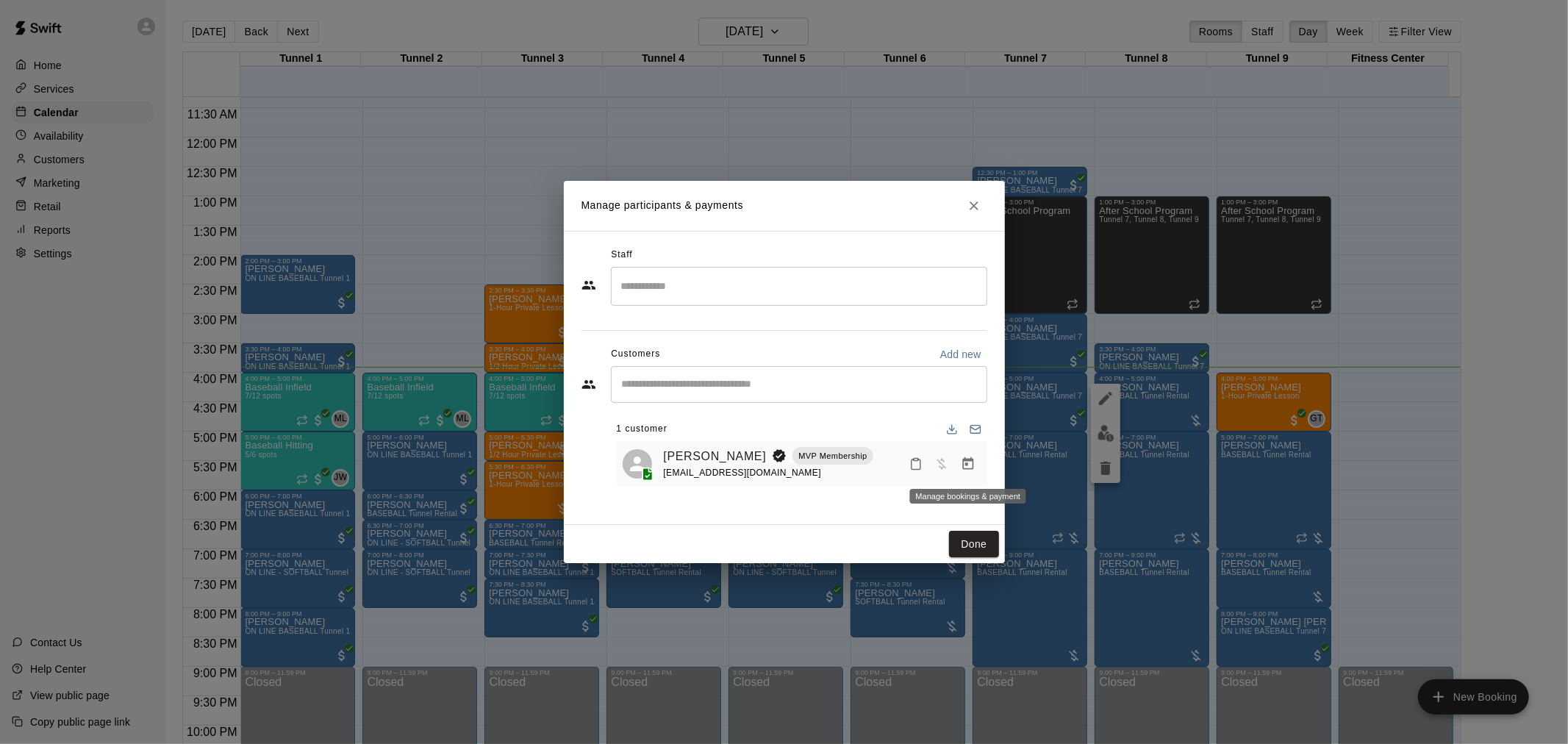
click at [973, 469] on icon "Manage bookings & payment" at bounding box center [968, 464] width 15 height 15
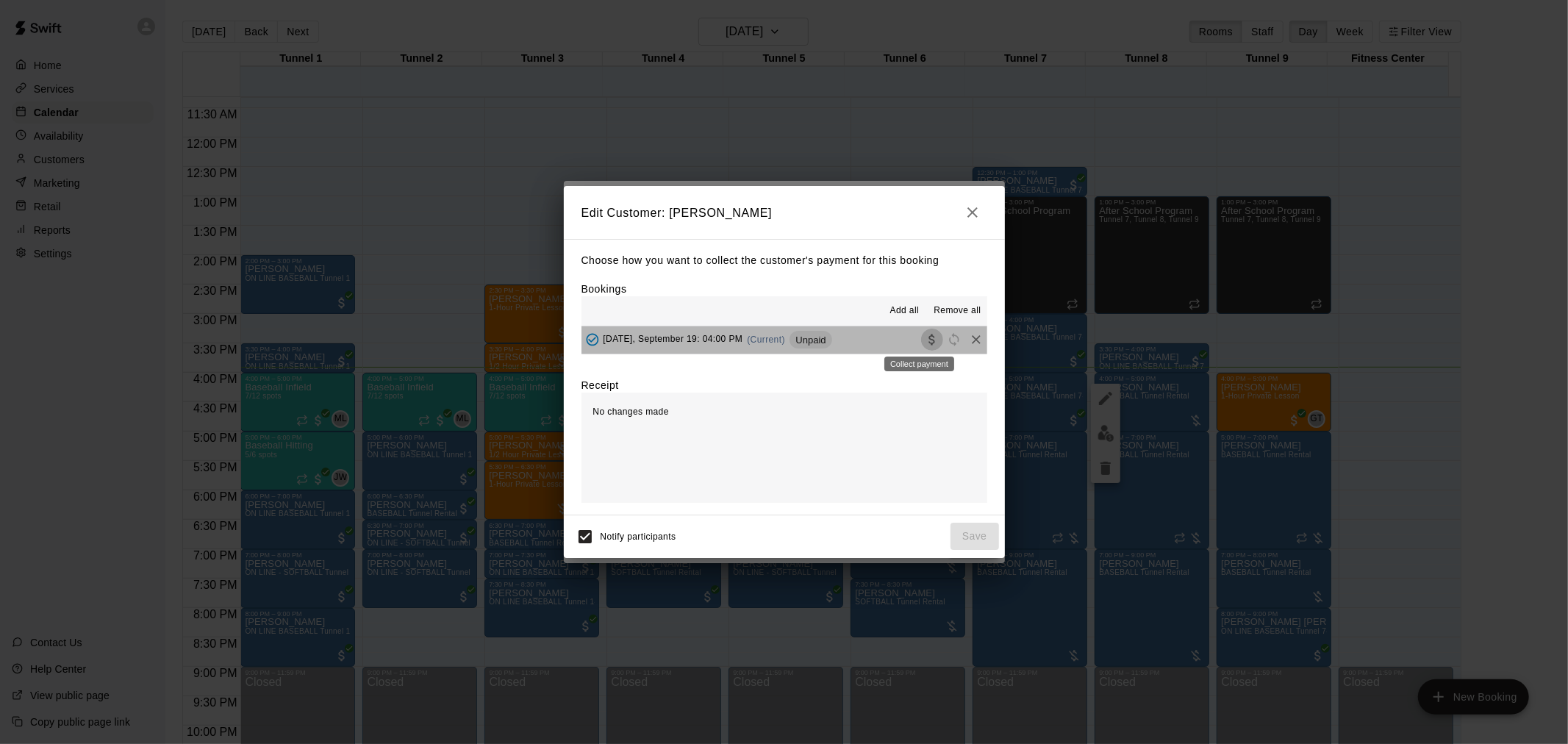
click at [929, 336] on icon "Collect payment" at bounding box center [931, 339] width 6 height 11
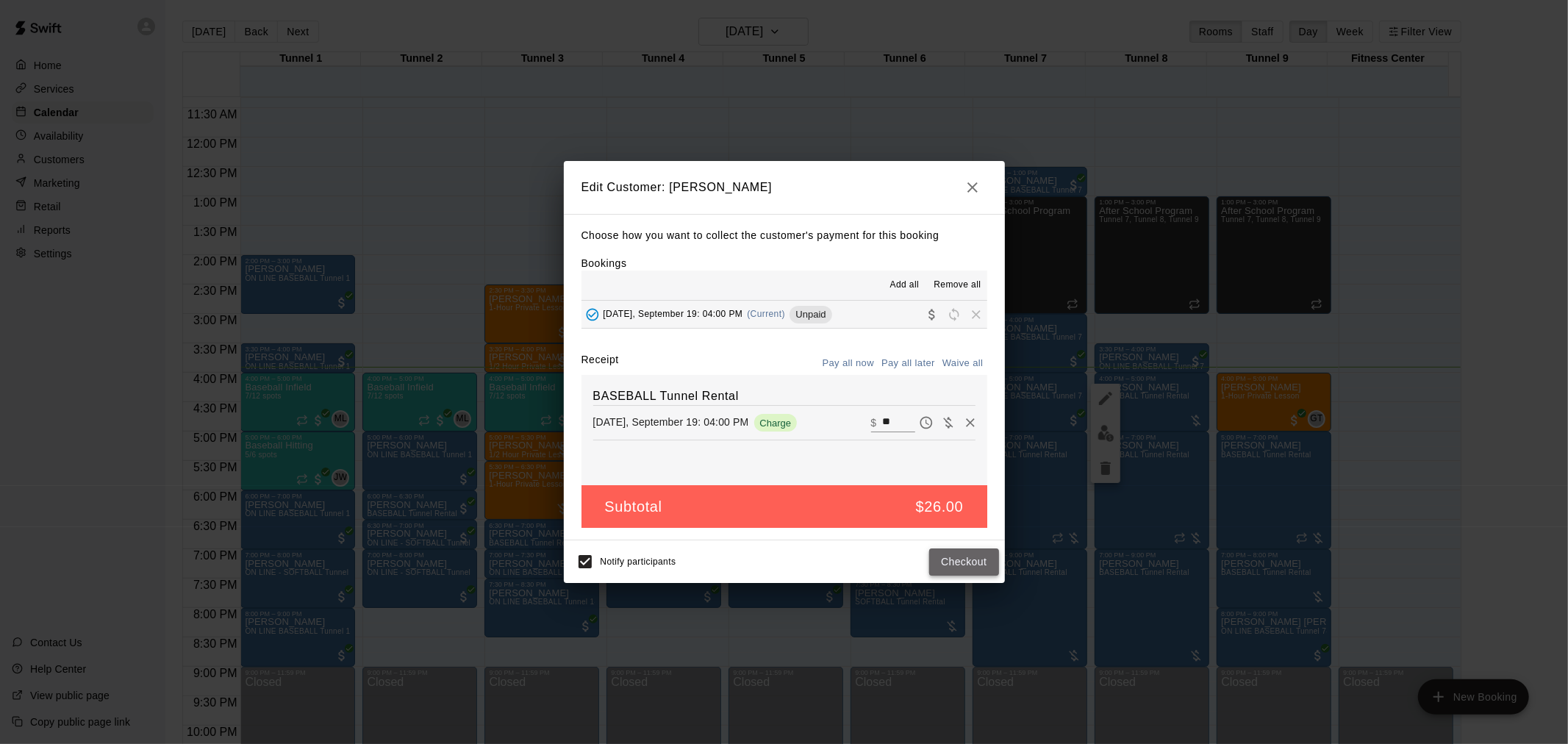
click at [981, 571] on button "Checkout" at bounding box center [963, 561] width 69 height 27
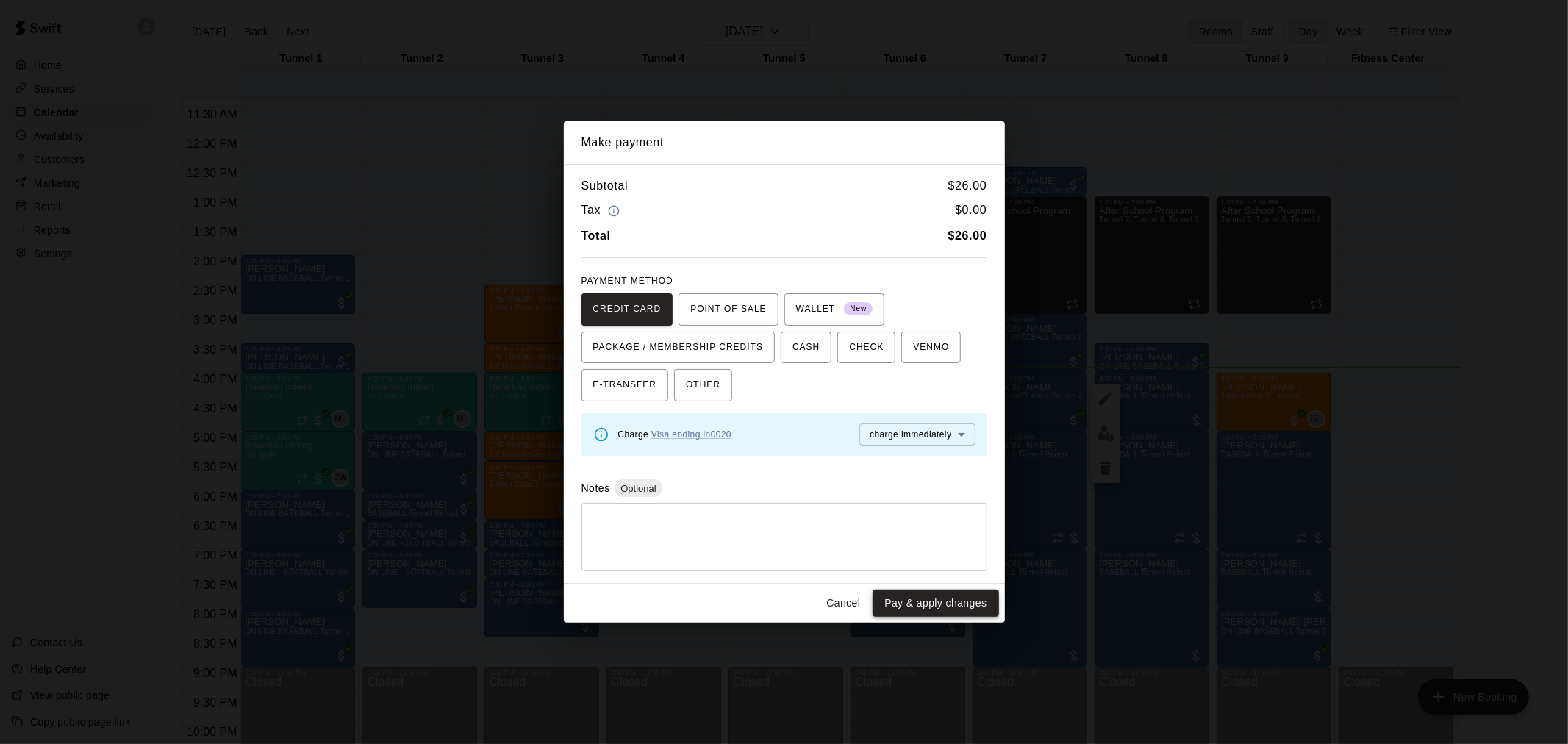
click at [956, 610] on button "Pay & apply changes" at bounding box center [936, 603] width 126 height 27
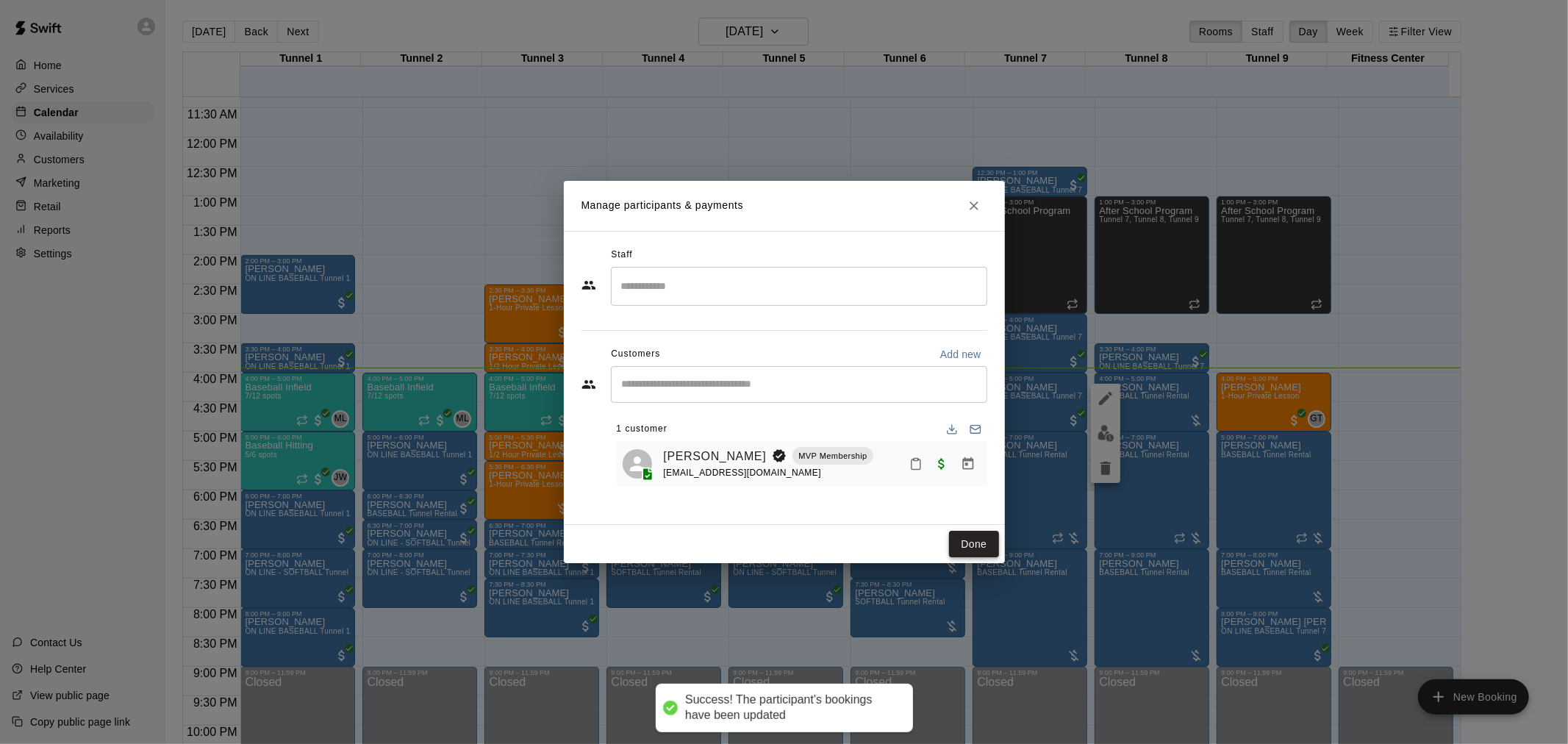
click at [966, 546] on button "Done" at bounding box center [974, 544] width 49 height 27
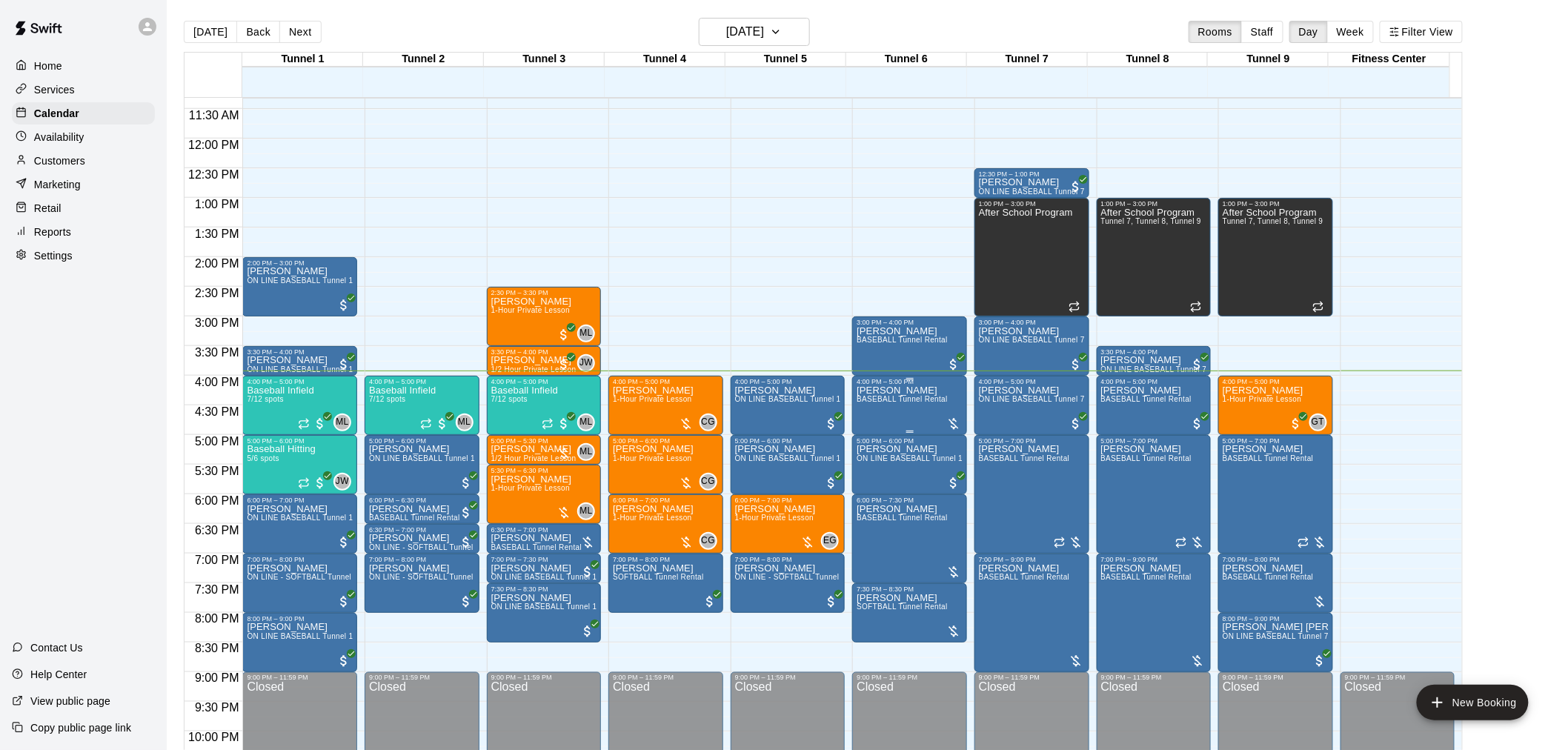
click at [935, 398] on span "BASEBALL Tunnel Rental" at bounding box center [902, 399] width 91 height 8
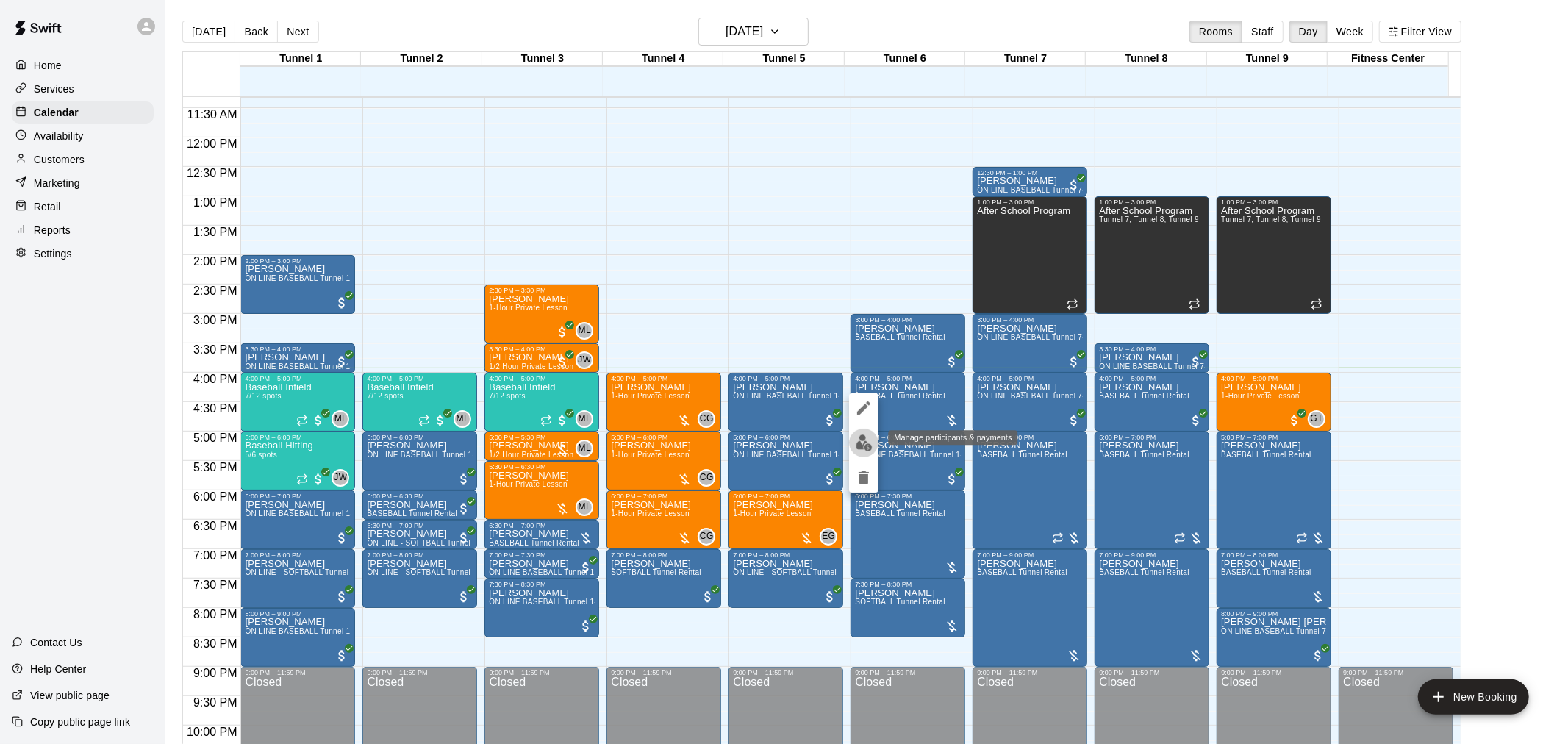
click at [869, 446] on img "edit" at bounding box center [864, 443] width 17 height 17
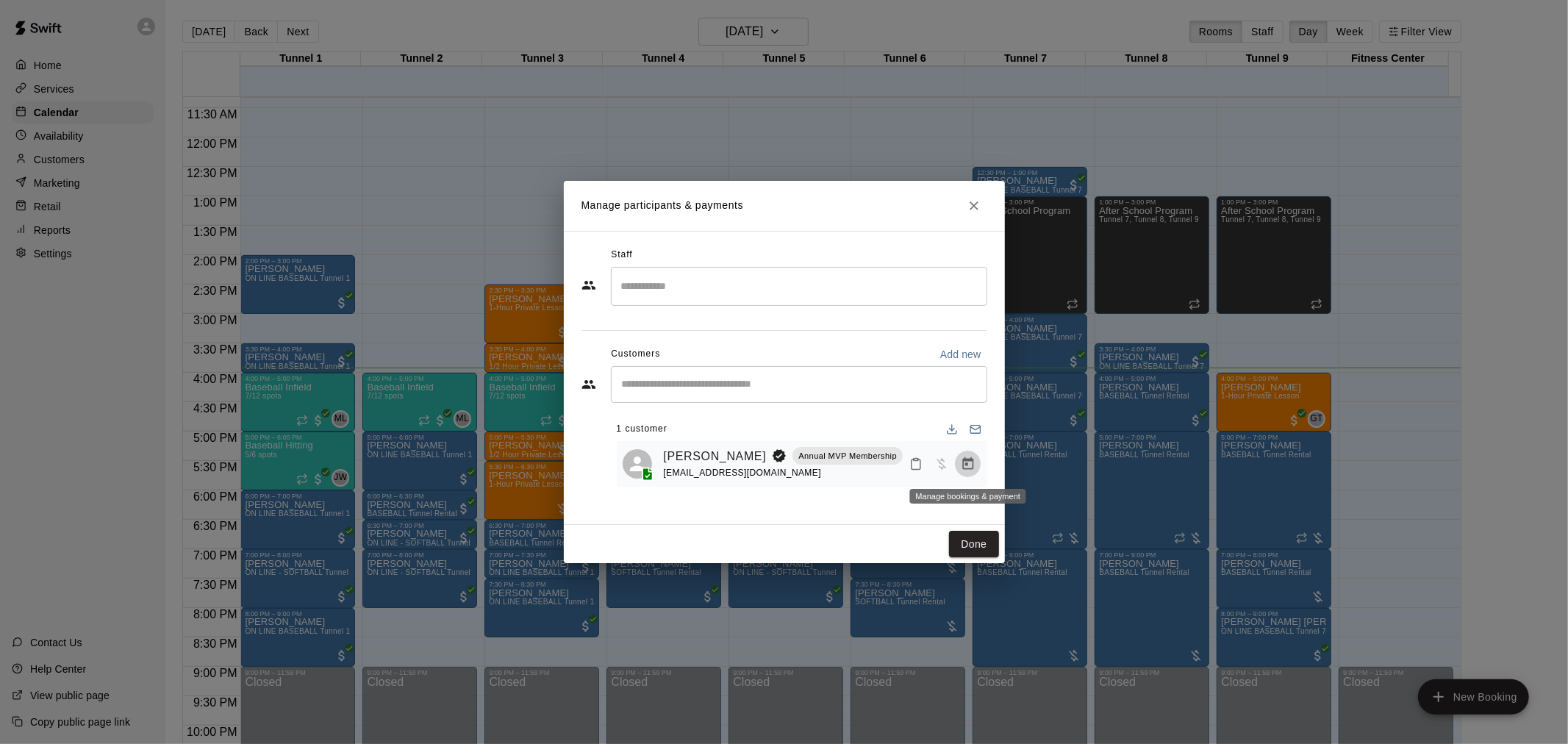
click at [972, 466] on icon "Manage bookings & payment" at bounding box center [968, 464] width 15 height 15
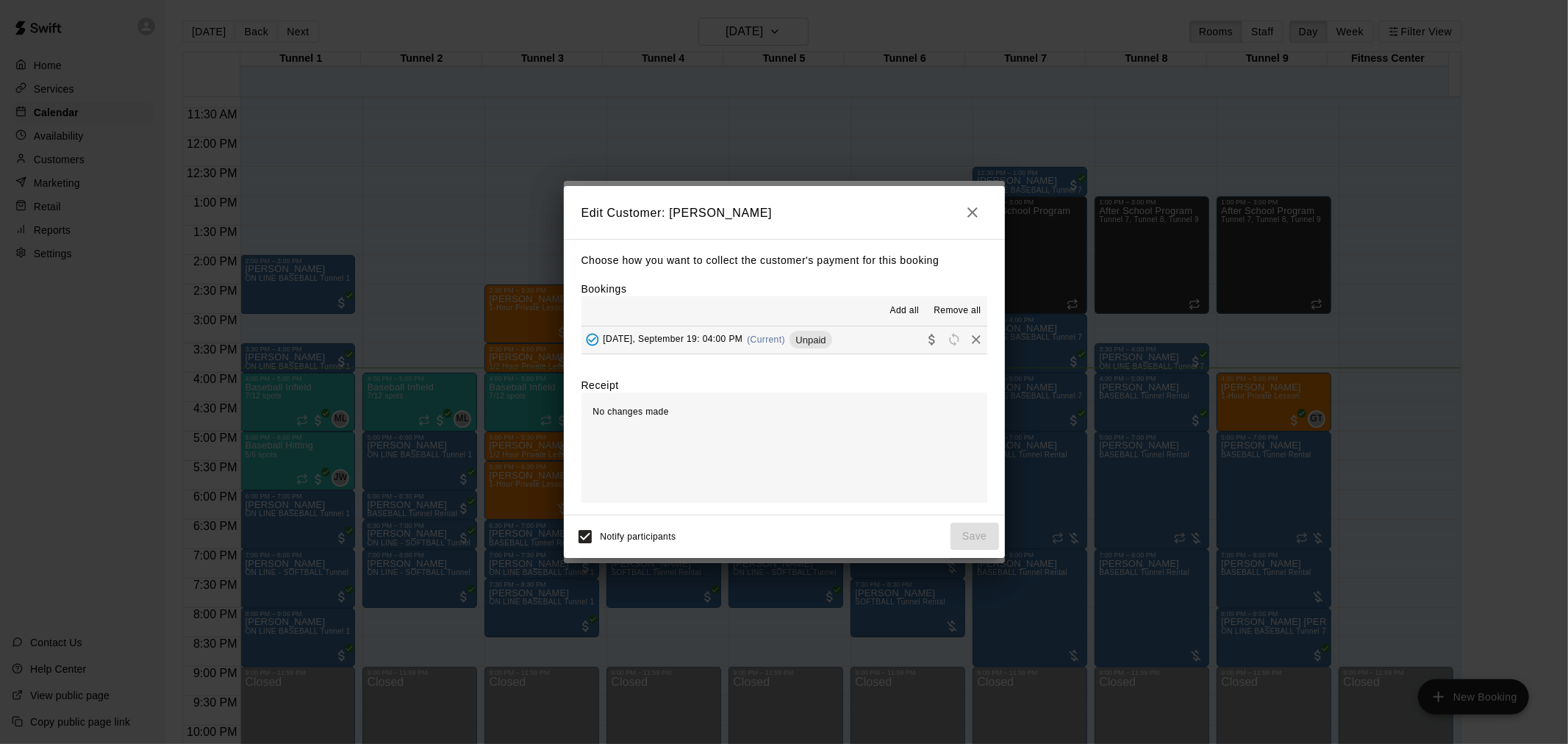
click at [925, 341] on icon "Collect payment" at bounding box center [932, 340] width 15 height 15
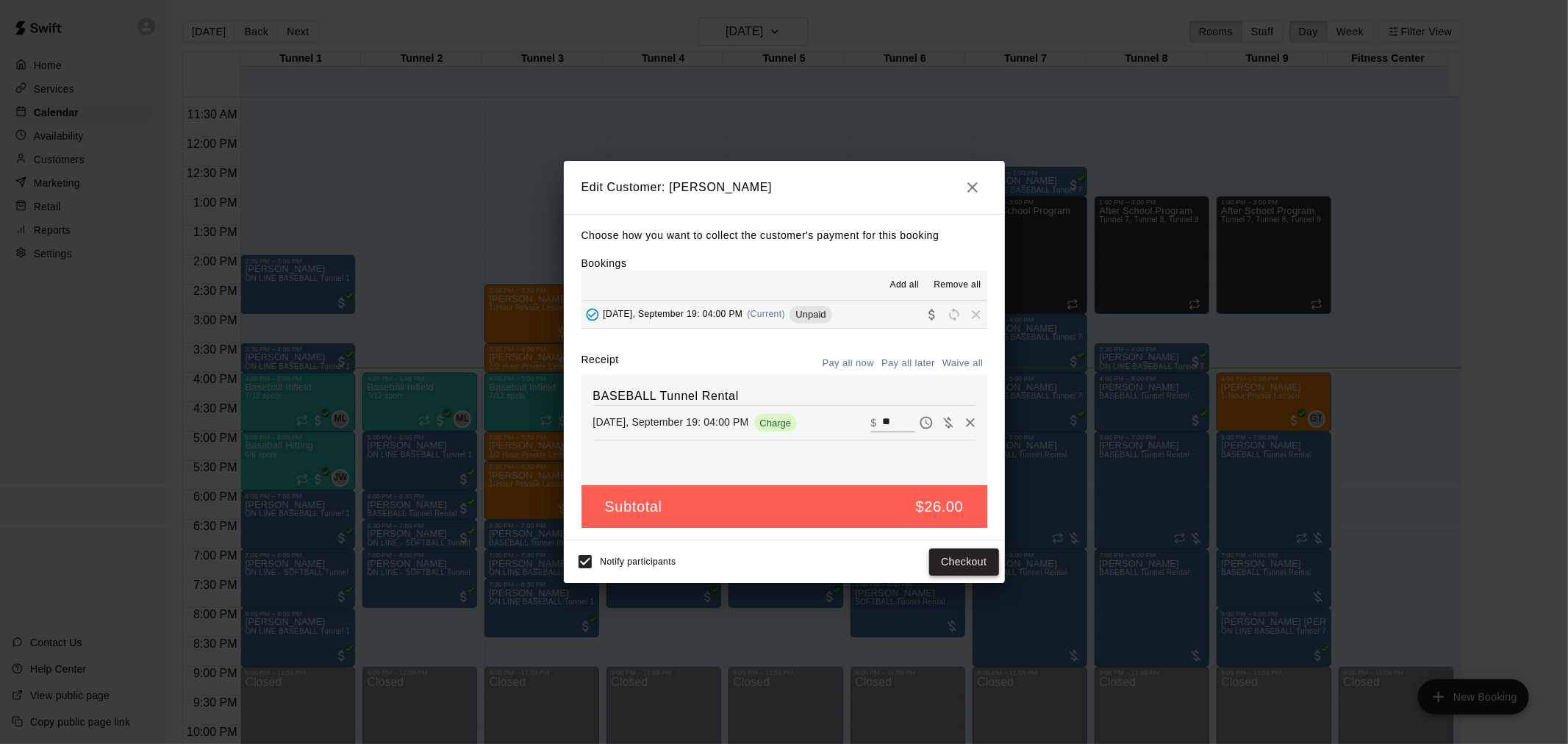
click at [980, 564] on button "Checkout" at bounding box center [963, 561] width 69 height 27
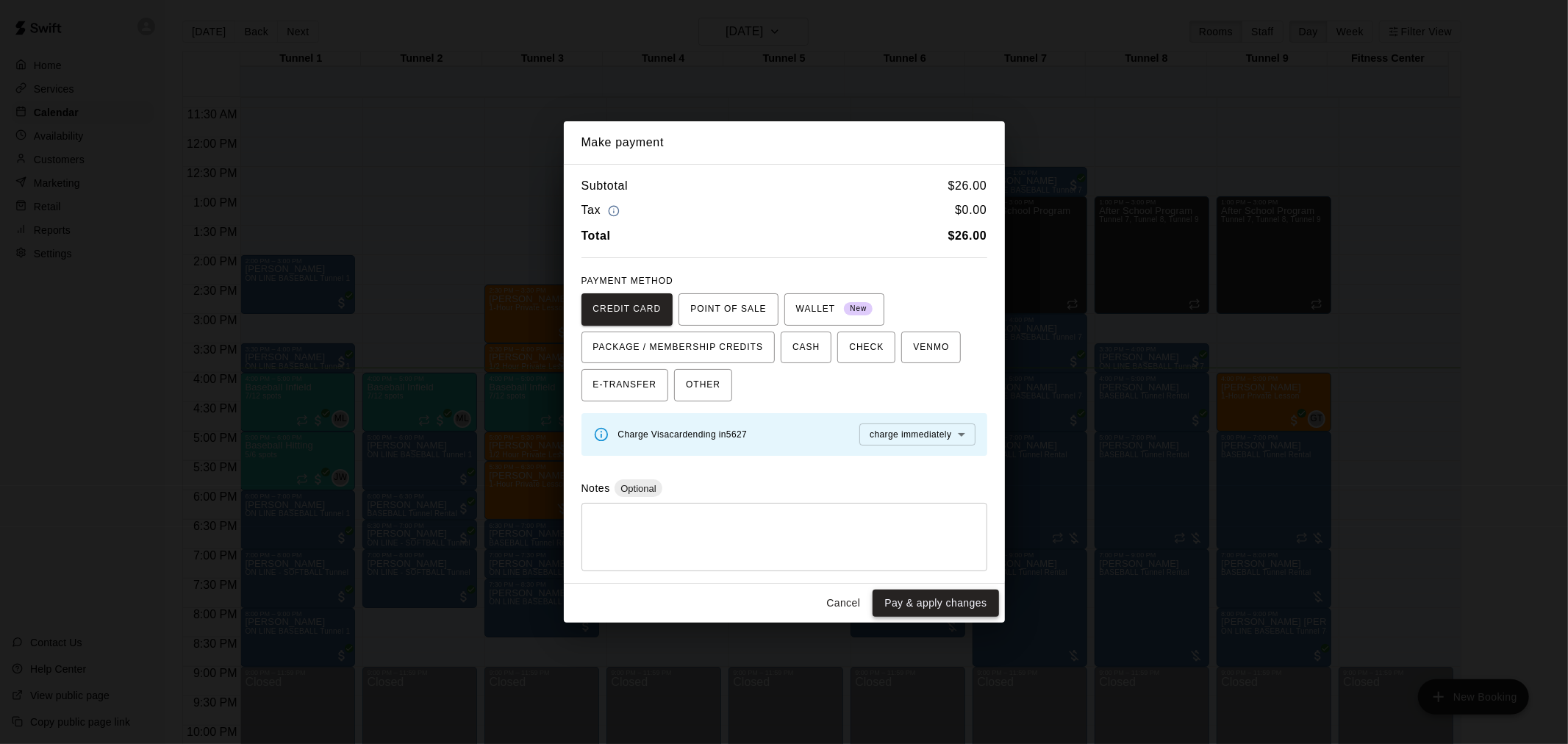
click at [973, 615] on button "Pay & apply changes" at bounding box center [936, 603] width 126 height 27
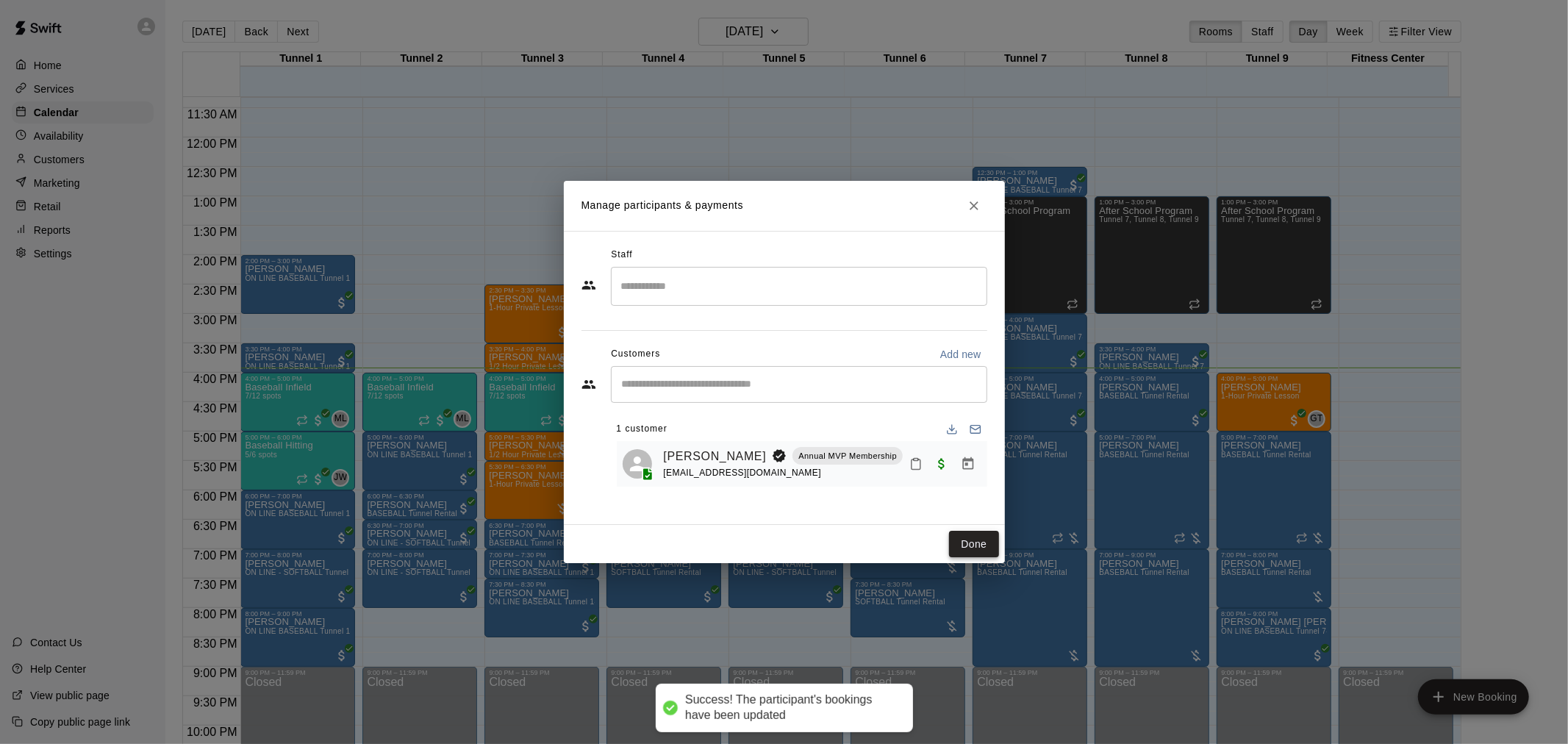
click at [995, 539] on button "Done" at bounding box center [974, 544] width 49 height 27
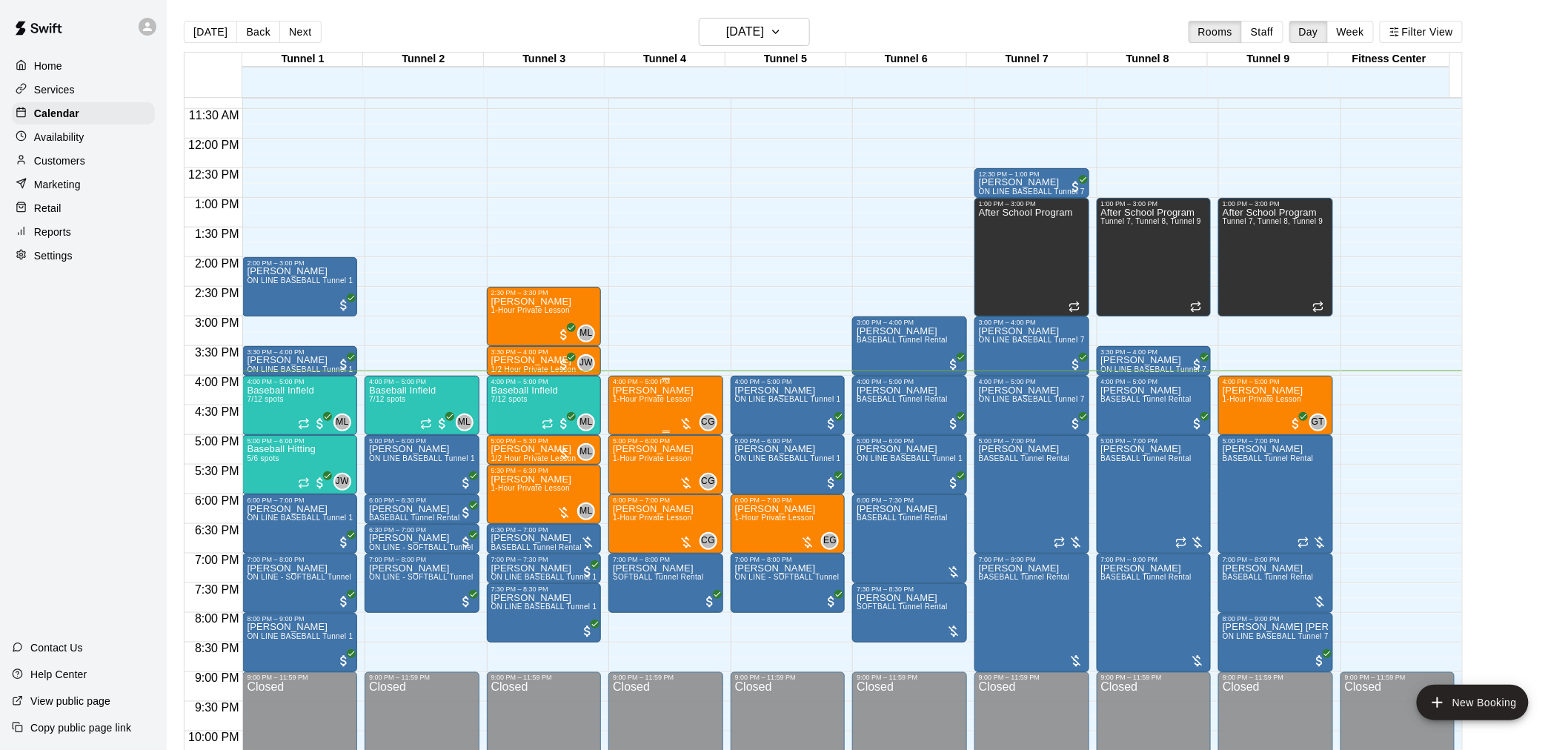
click at [680, 418] on div at bounding box center [686, 424] width 15 height 15
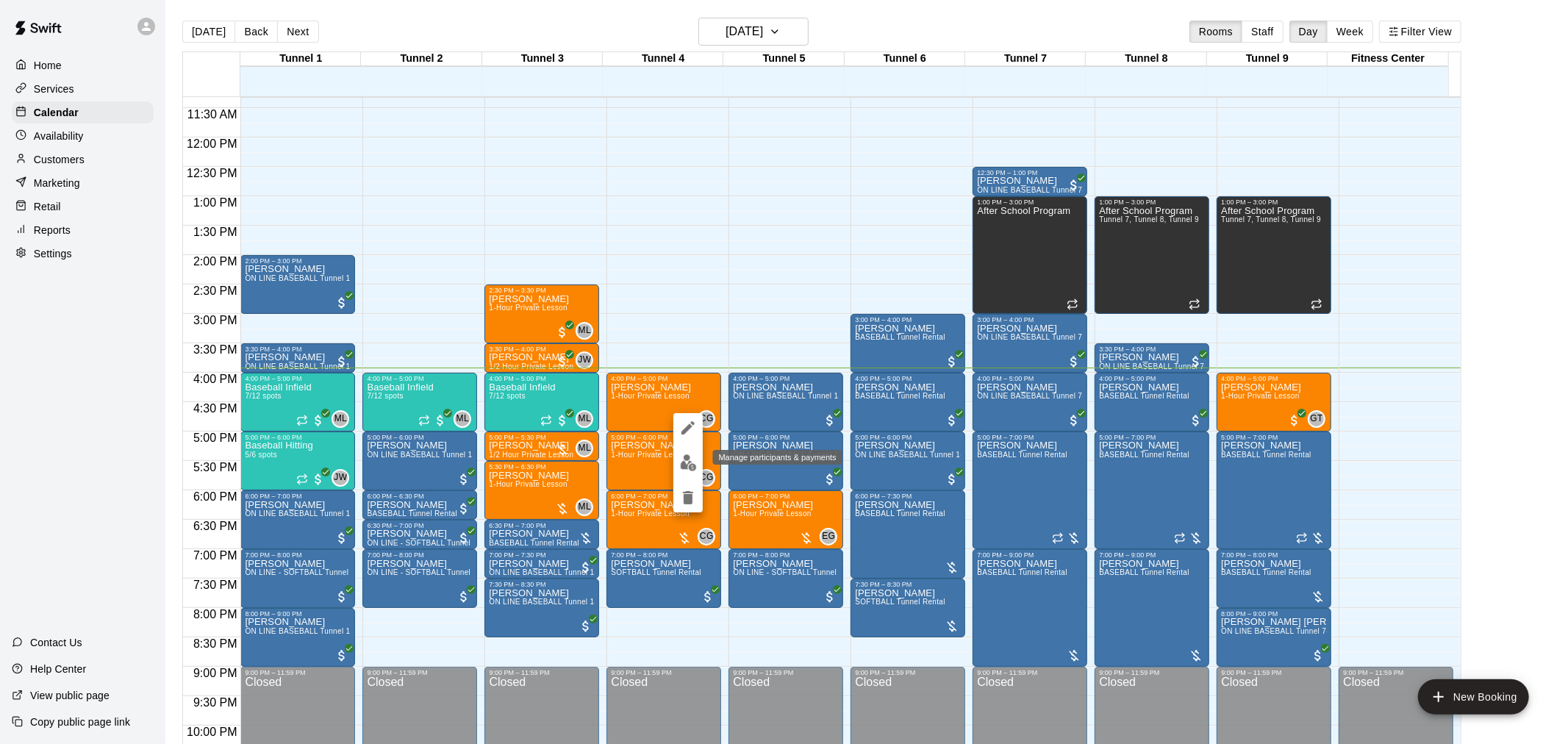
click at [688, 461] on img "edit" at bounding box center [688, 462] width 17 height 17
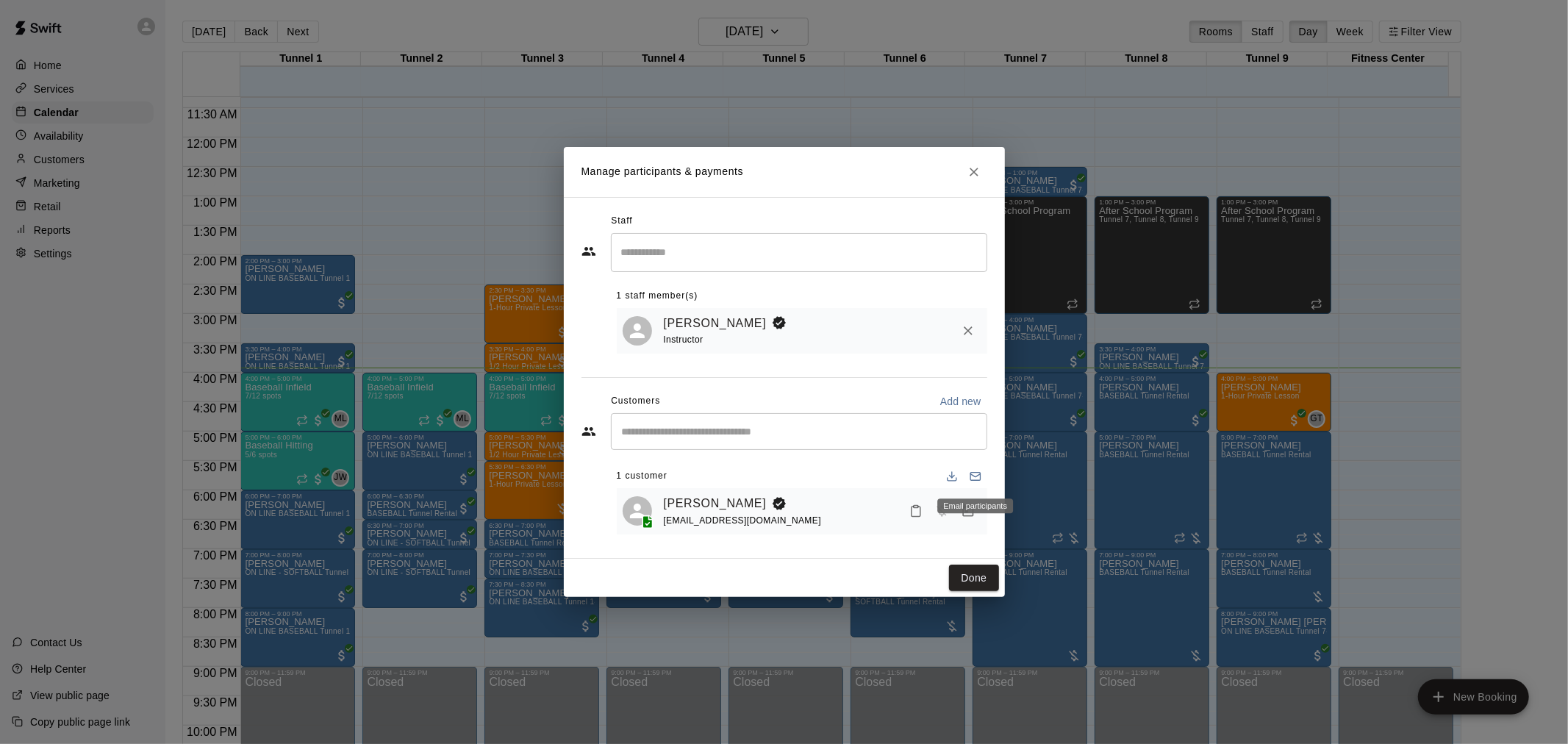
click at [973, 510] on div "Email participants" at bounding box center [975, 506] width 76 height 15
click at [966, 512] on icon "Manage bookings & payment" at bounding box center [967, 510] width 11 height 12
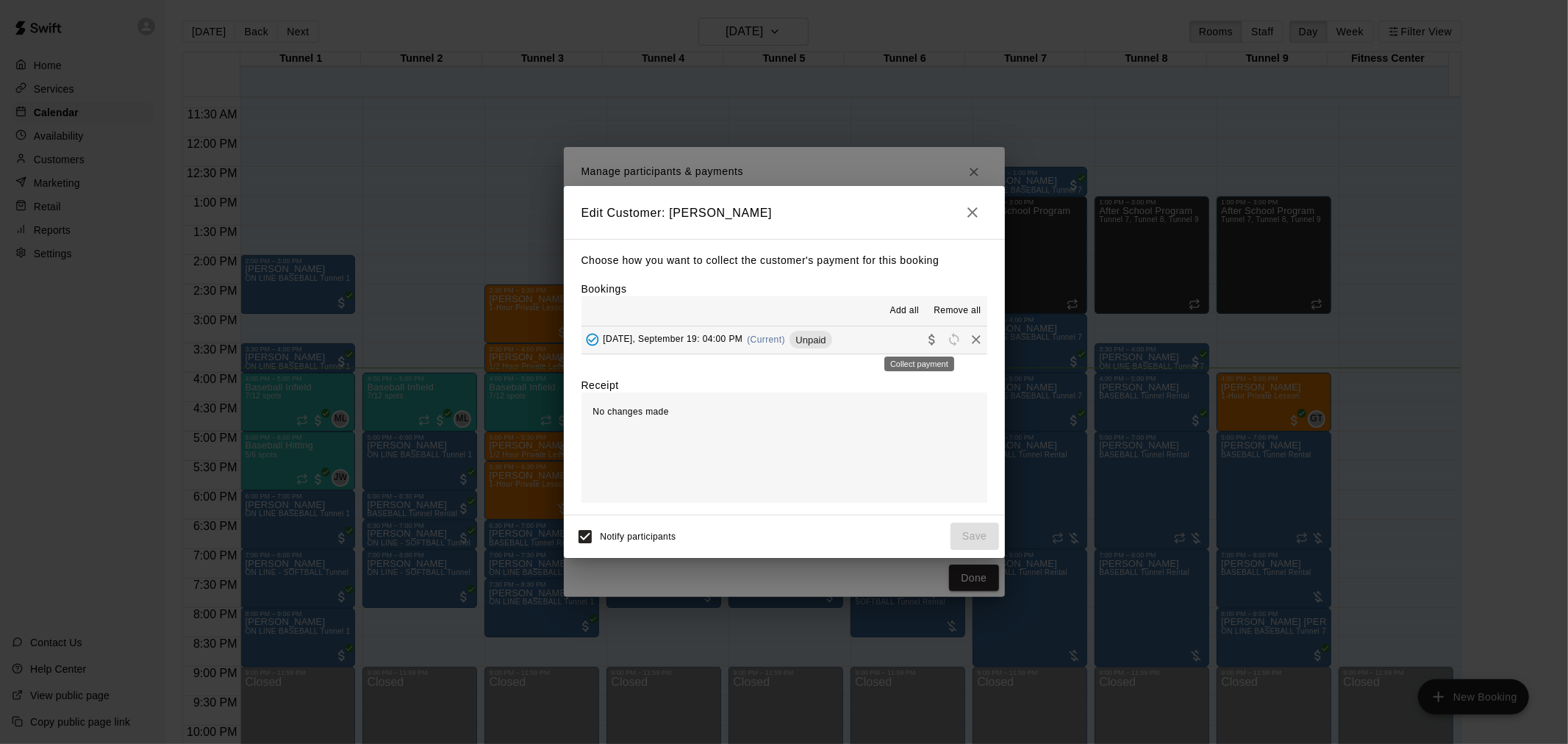
click at [924, 357] on div "Collect payment" at bounding box center [919, 363] width 69 height 15
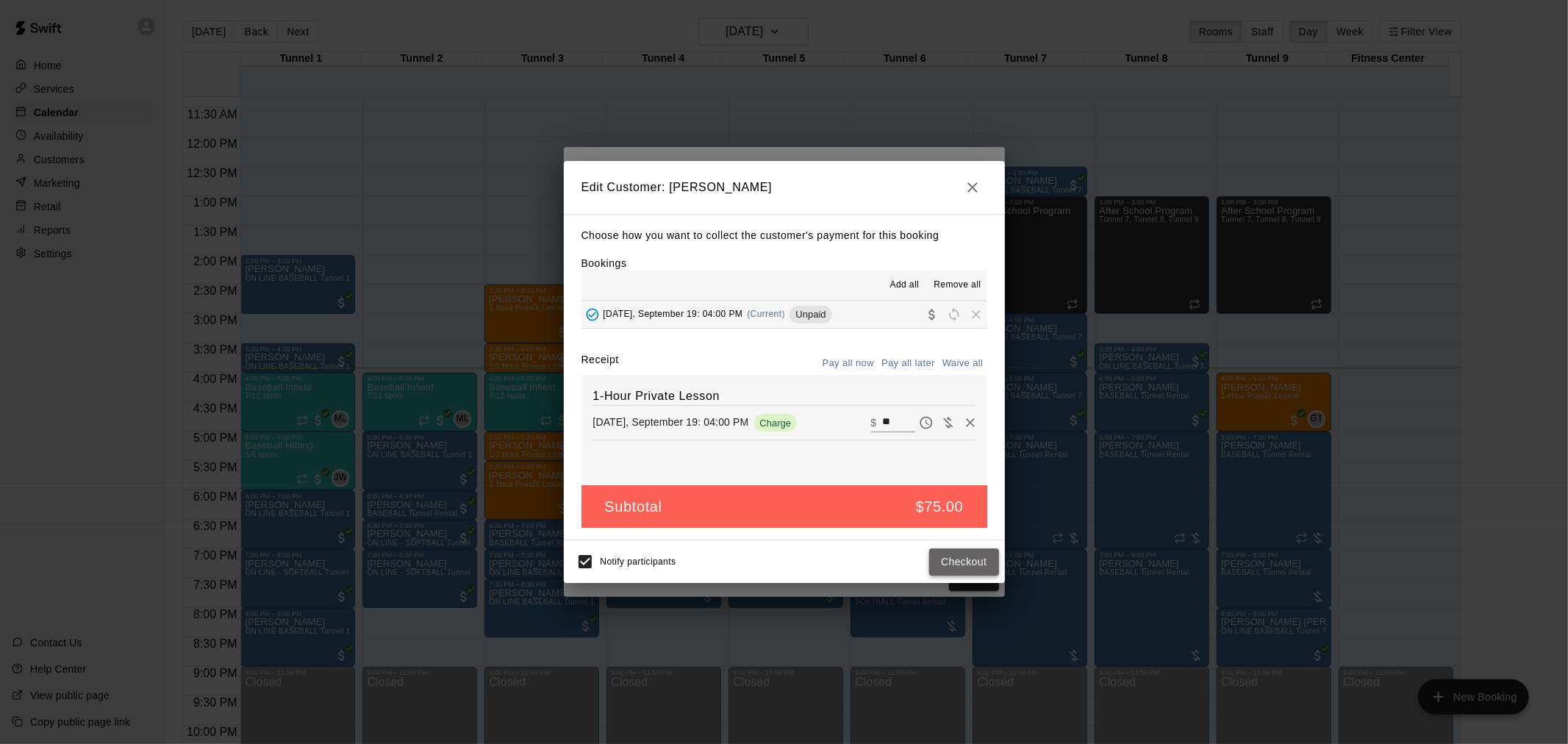
click at [956, 561] on button "Checkout" at bounding box center [963, 561] width 69 height 27
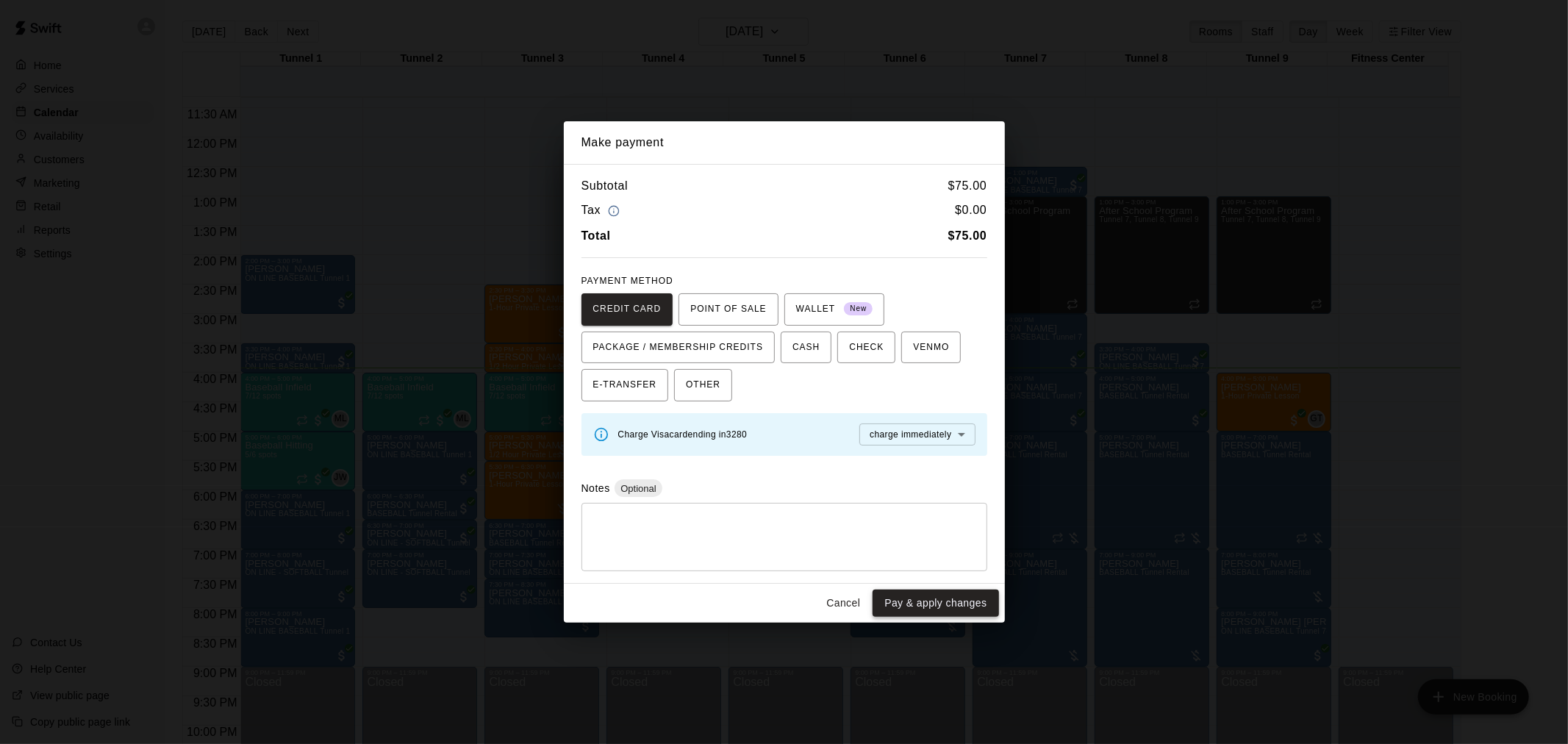
click at [965, 593] on button "Pay & apply changes" at bounding box center [936, 603] width 126 height 27
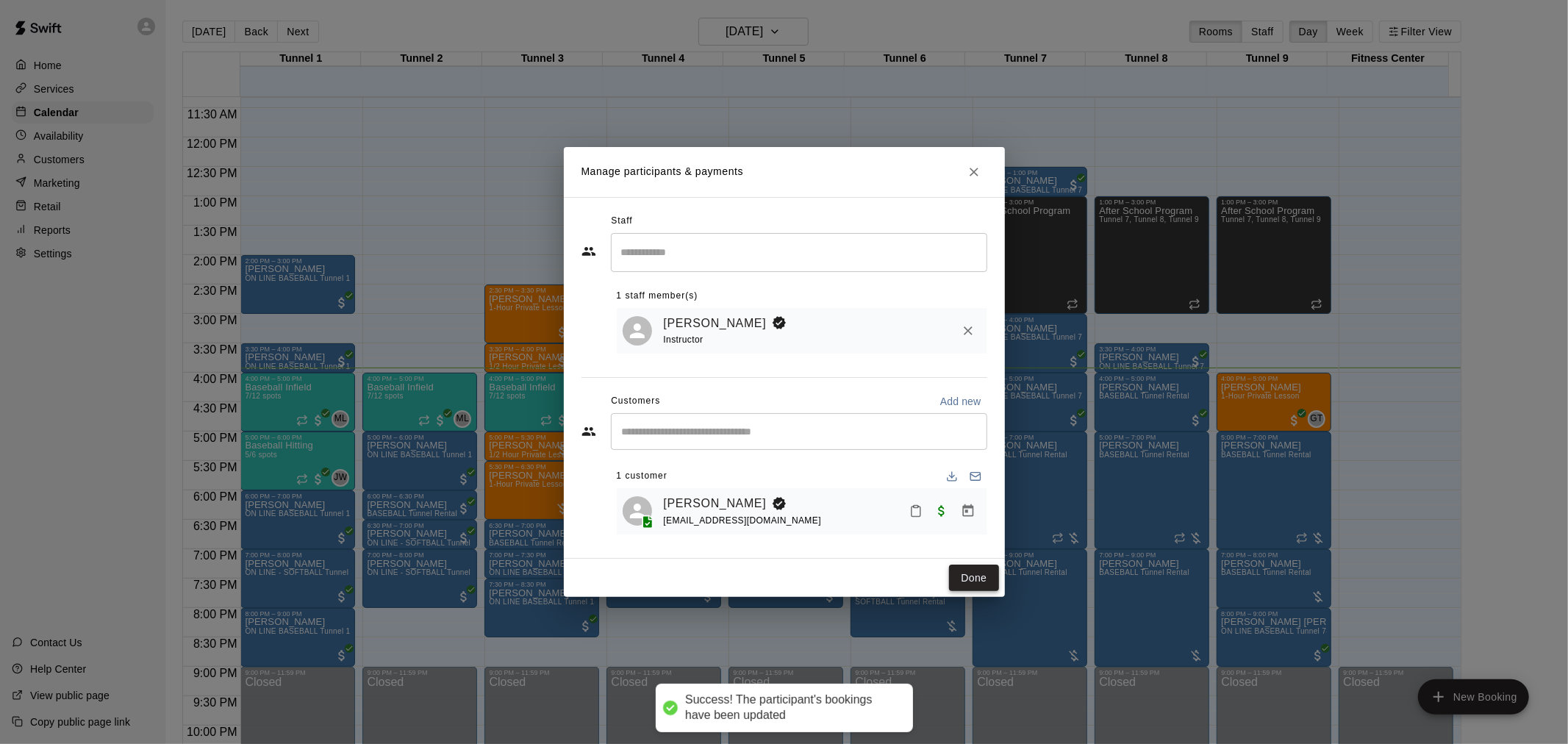
click at [981, 577] on button "Done" at bounding box center [974, 577] width 49 height 27
